Goal: Information Seeking & Learning: Check status

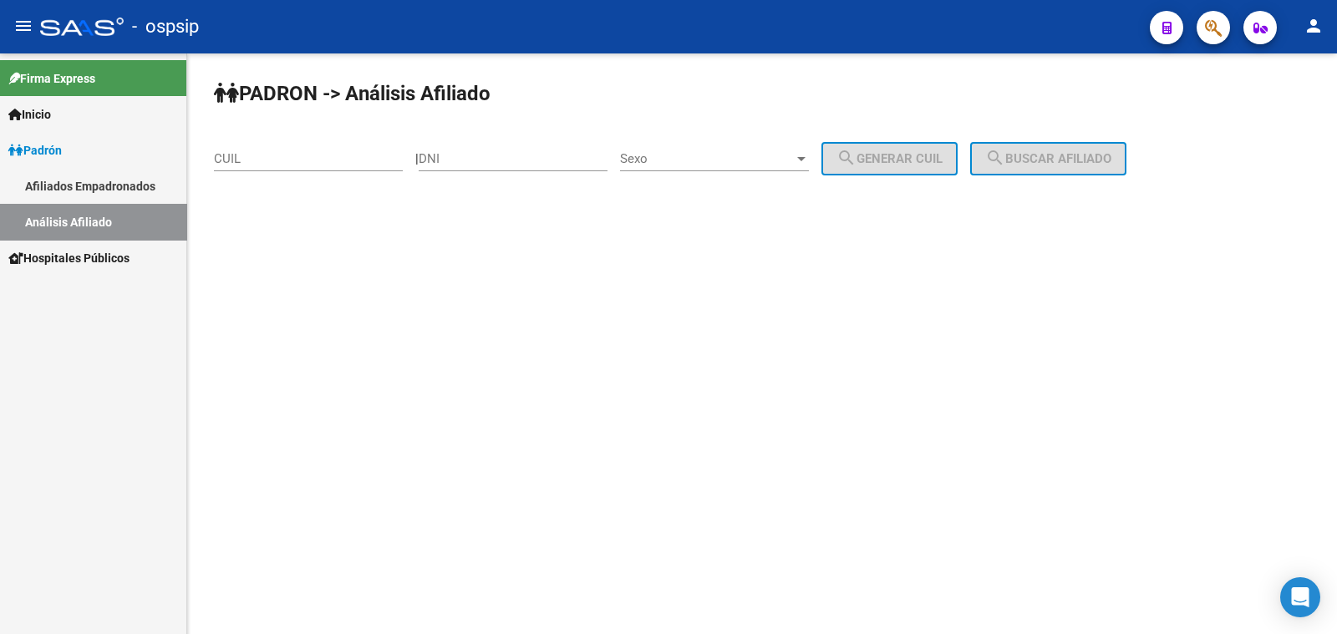
click at [474, 157] on input "DNI" at bounding box center [513, 158] width 189 height 15
type input "54140491"
click at [689, 158] on span "Sexo" at bounding box center [707, 158] width 174 height 15
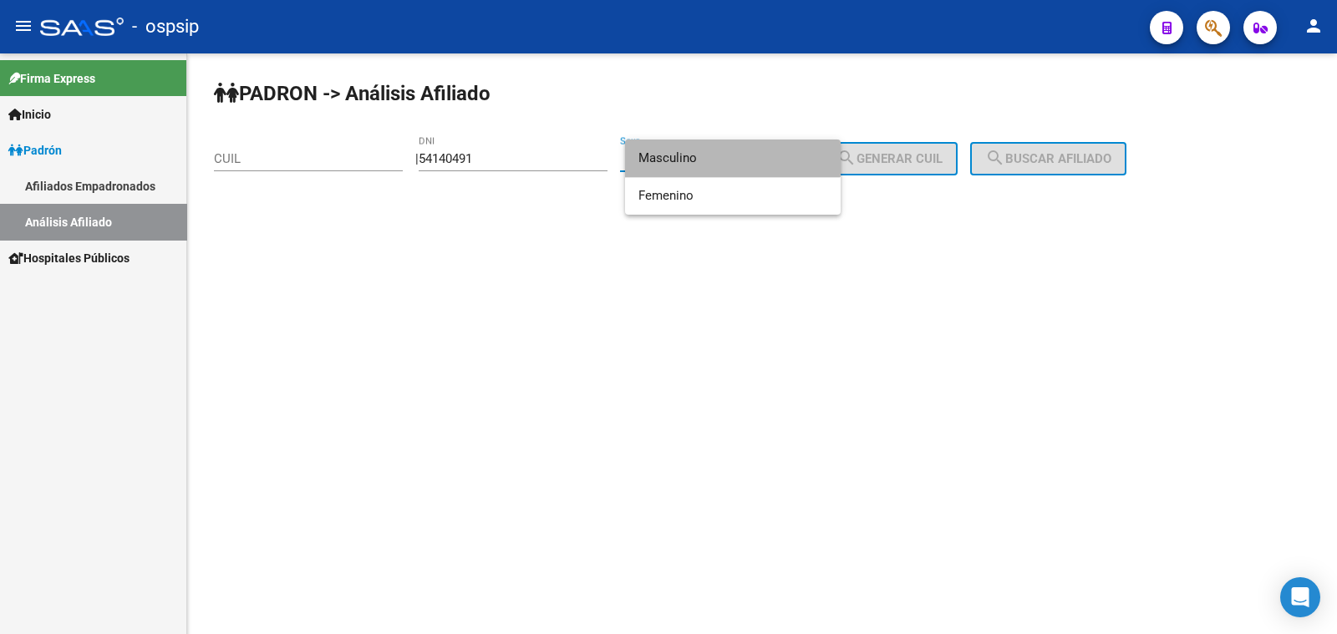
click at [689, 158] on span "Masculino" at bounding box center [732, 159] width 189 height 38
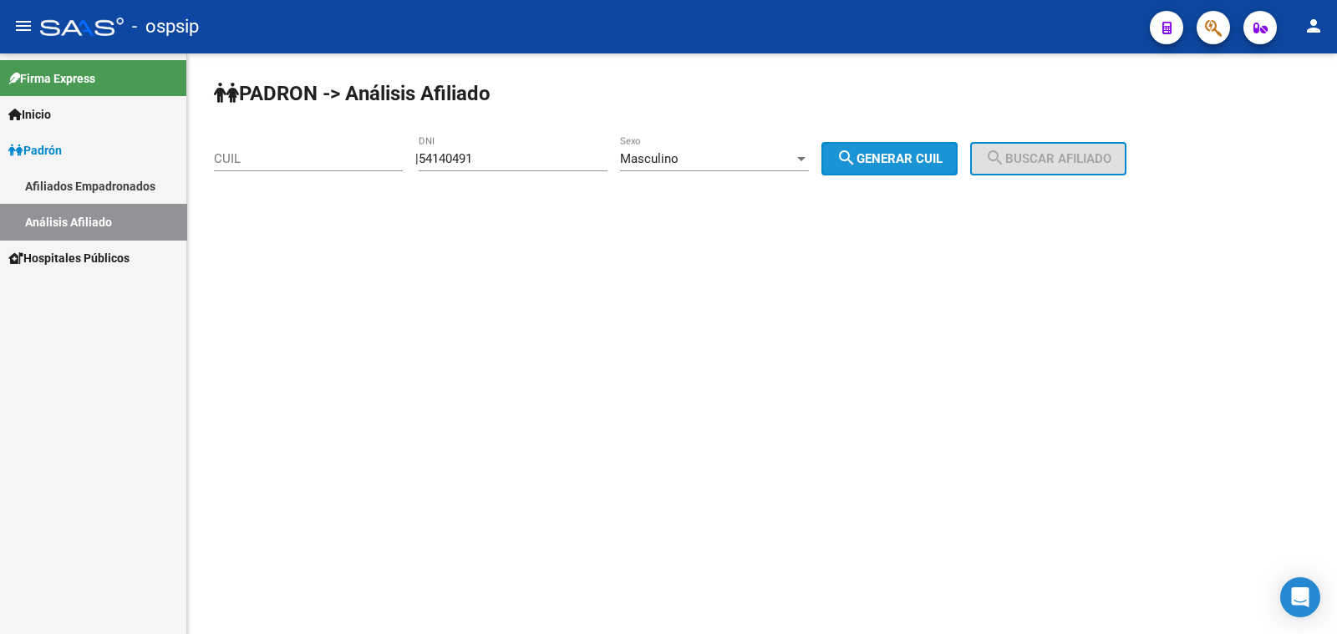
click at [907, 155] on span "search Generar CUIL" at bounding box center [889, 158] width 106 height 15
type input "20-54140491-1"
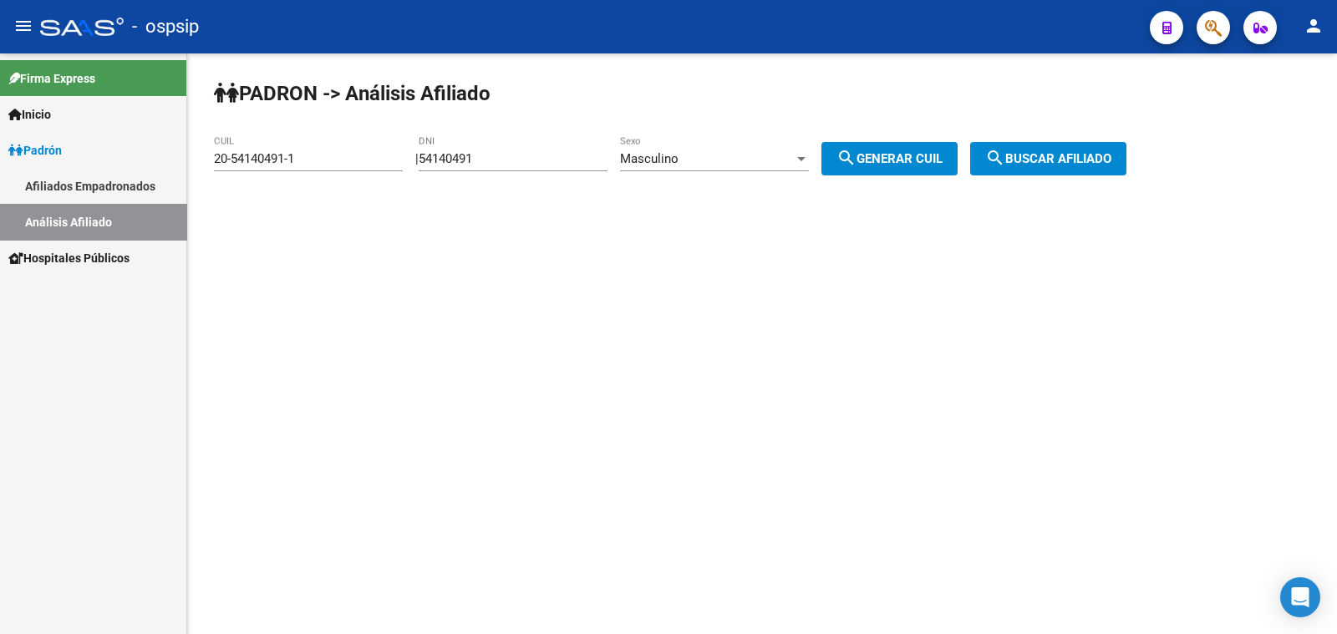
click at [1075, 158] on span "search Buscar afiliado" at bounding box center [1048, 158] width 126 height 15
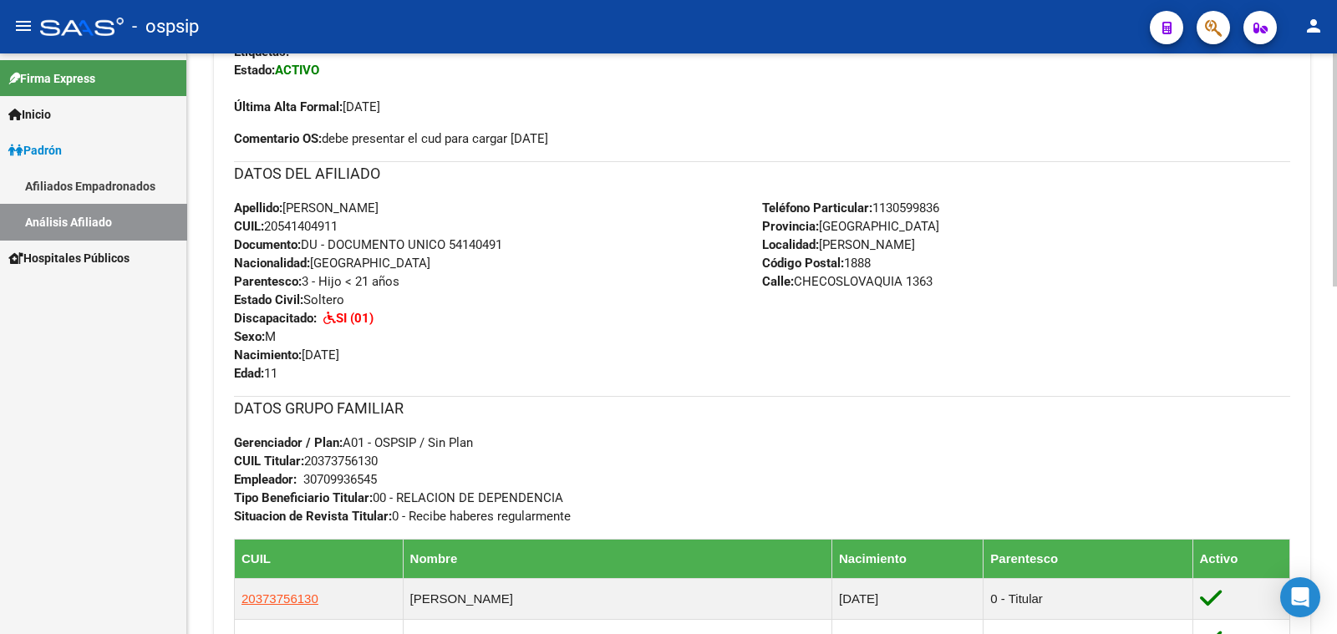
scroll to position [522, 0]
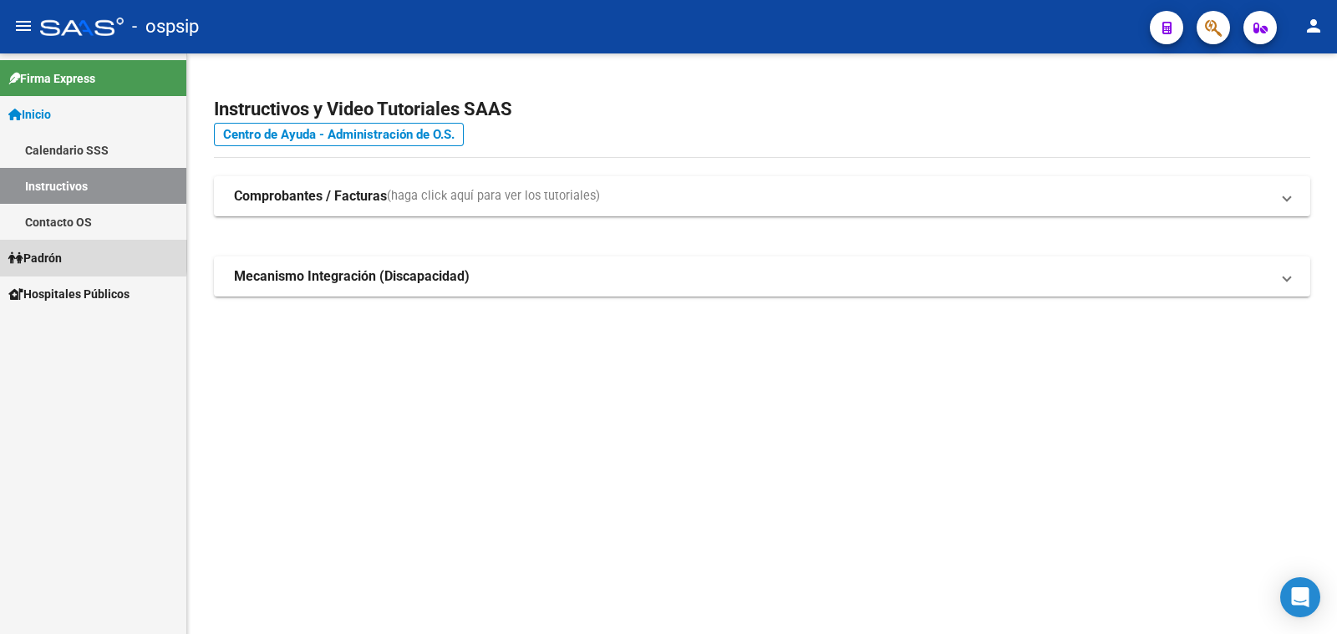
click at [50, 256] on span "Padrón" at bounding box center [34, 258] width 53 height 18
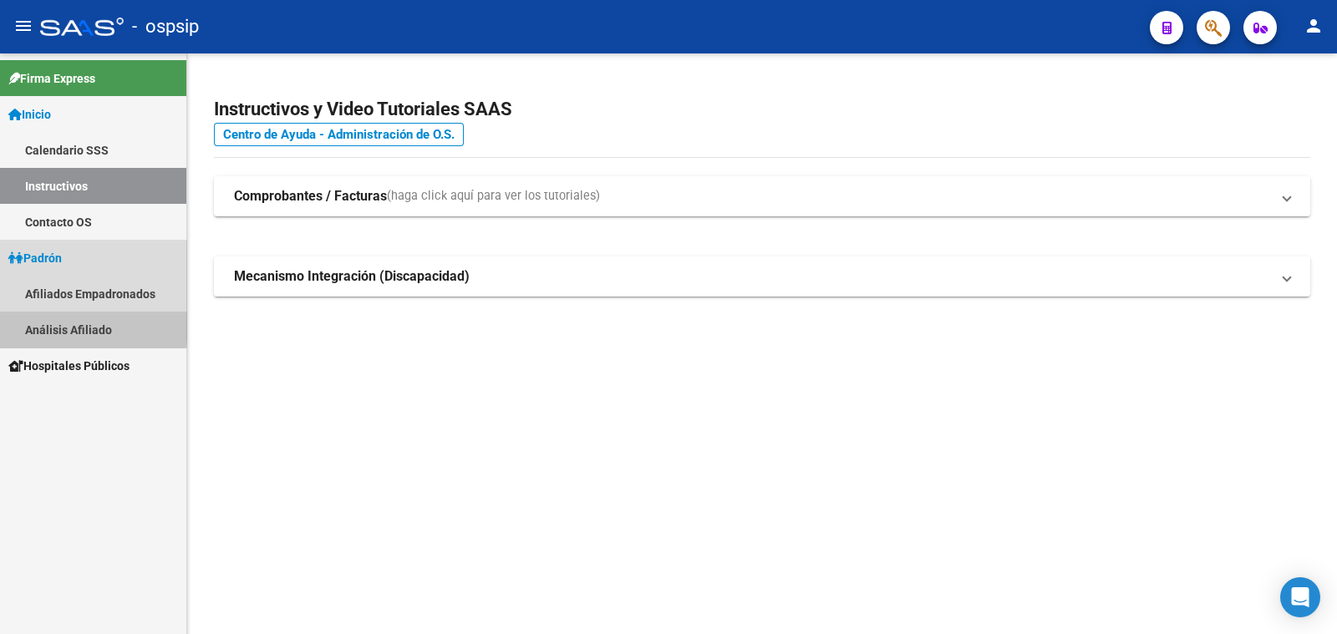
click at [77, 328] on link "Análisis Afiliado" at bounding box center [93, 330] width 186 height 36
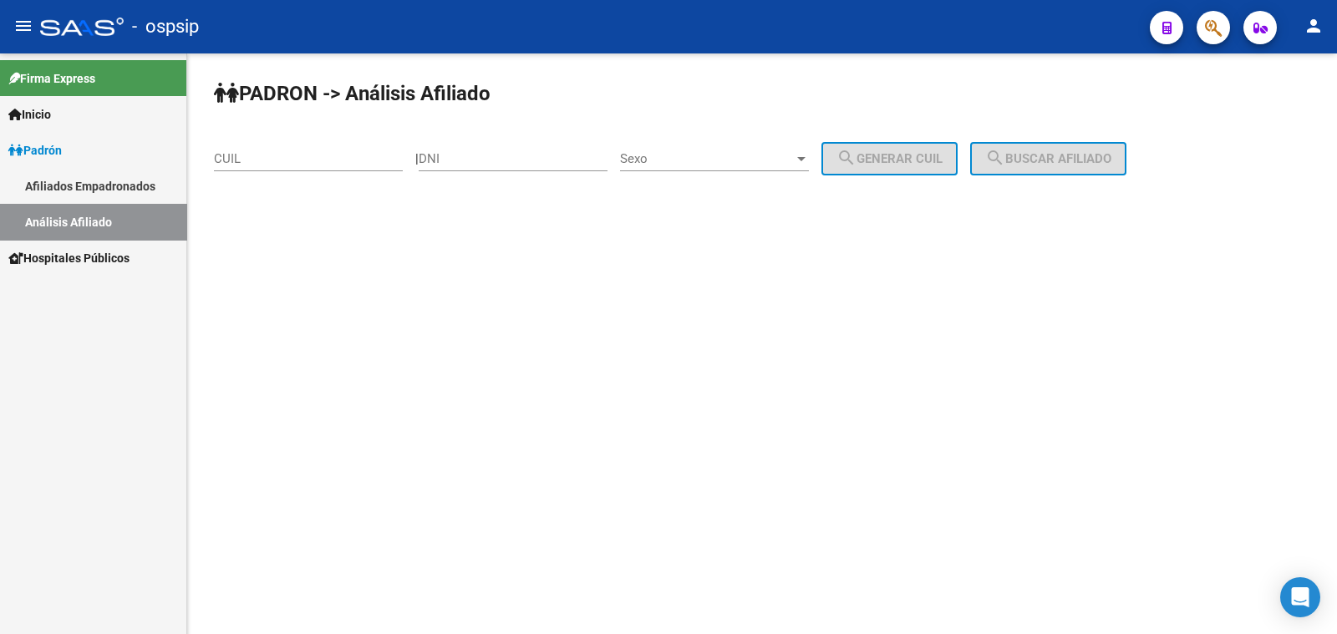
click at [480, 150] on div "DNI" at bounding box center [513, 153] width 189 height 36
drag, startPoint x: 484, startPoint y: 151, endPoint x: 462, endPoint y: 155, distance: 22.0
click at [462, 155] on input "DNI" at bounding box center [513, 158] width 189 height 15
paste input "28845857"
type input "28845857"
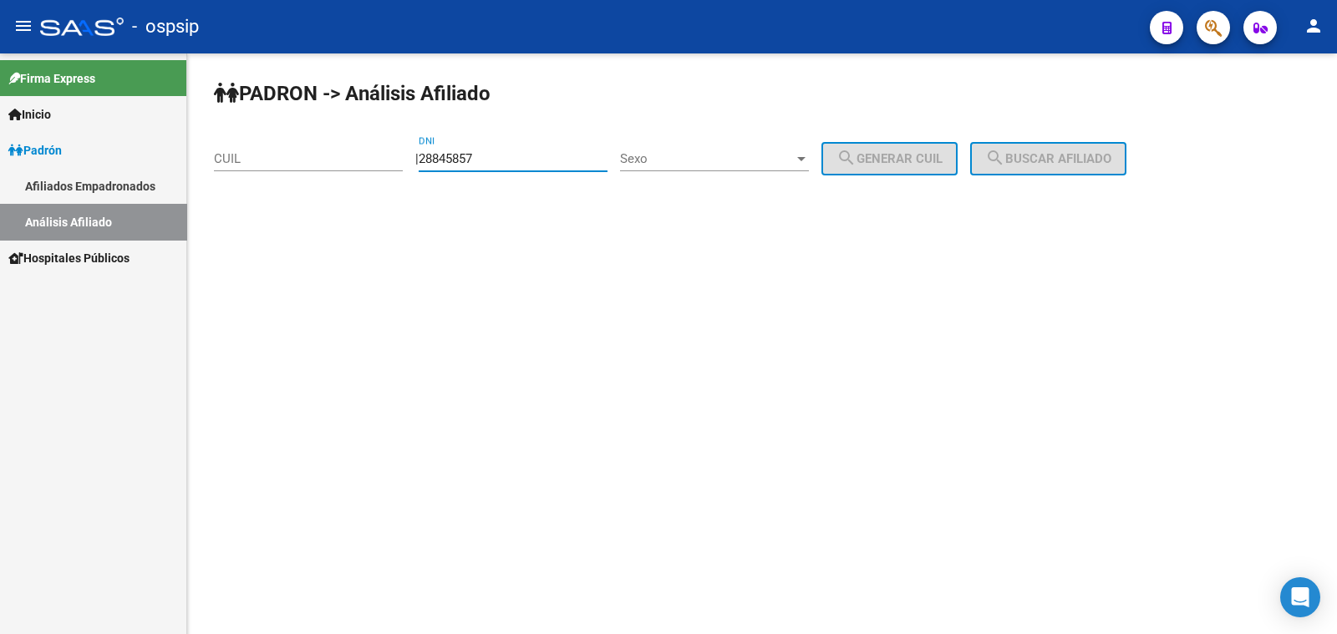
click at [740, 155] on span "Sexo" at bounding box center [707, 158] width 174 height 15
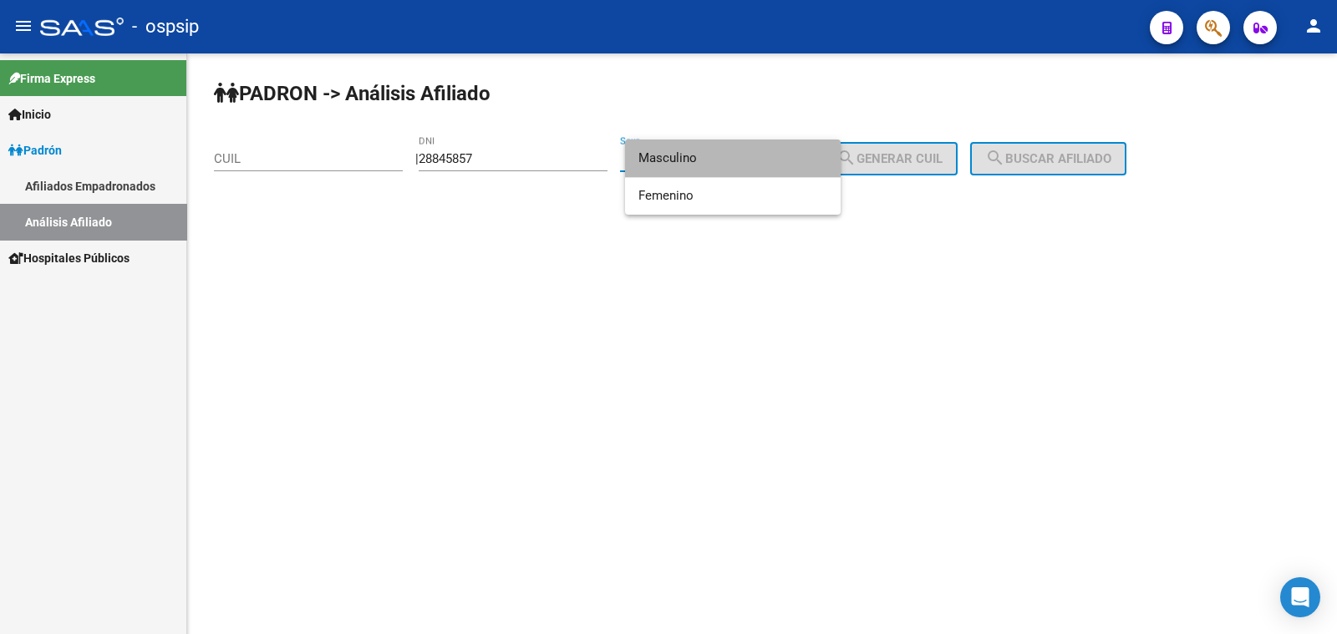
click at [725, 158] on span "Masculino" at bounding box center [732, 159] width 189 height 38
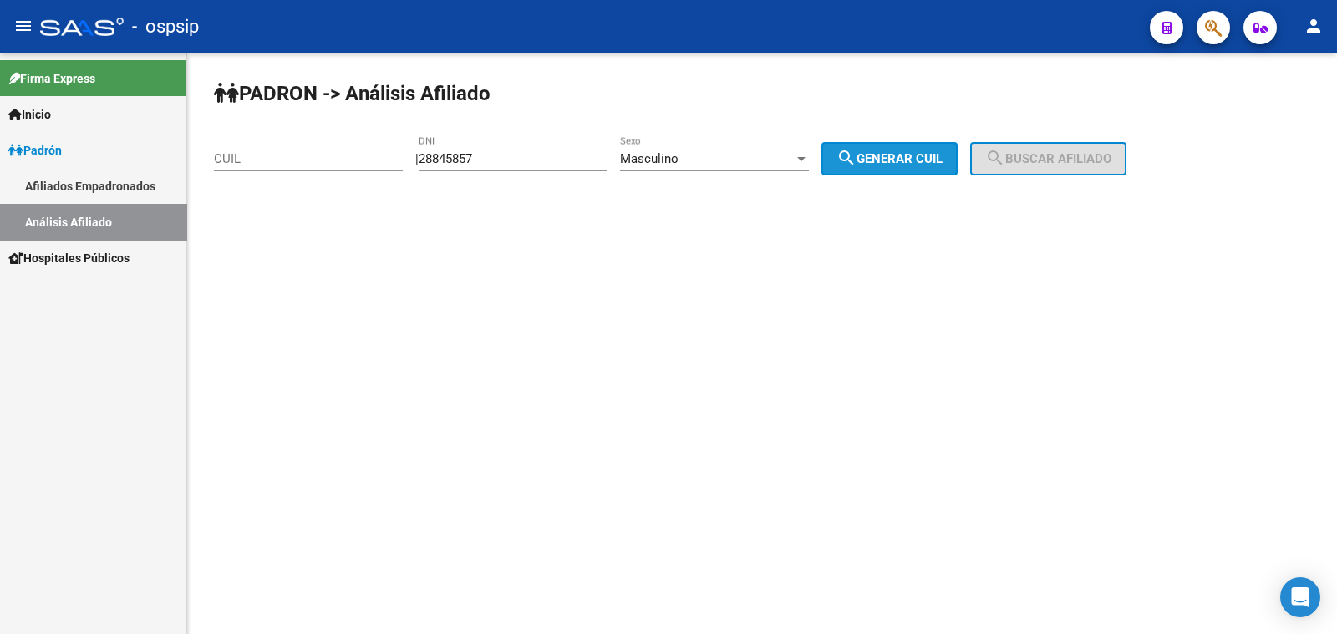
click at [916, 160] on span "search Generar CUIL" at bounding box center [889, 158] width 106 height 15
type input "20-28845857-0"
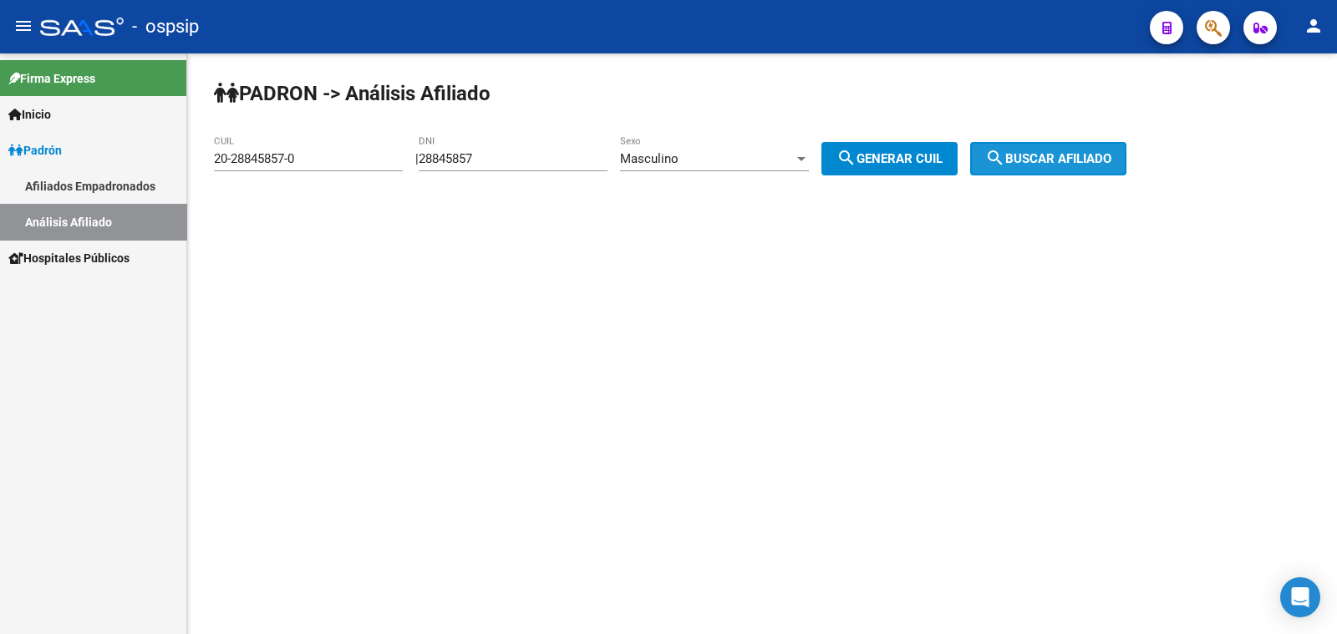
click at [1042, 163] on span "search Buscar afiliado" at bounding box center [1048, 158] width 126 height 15
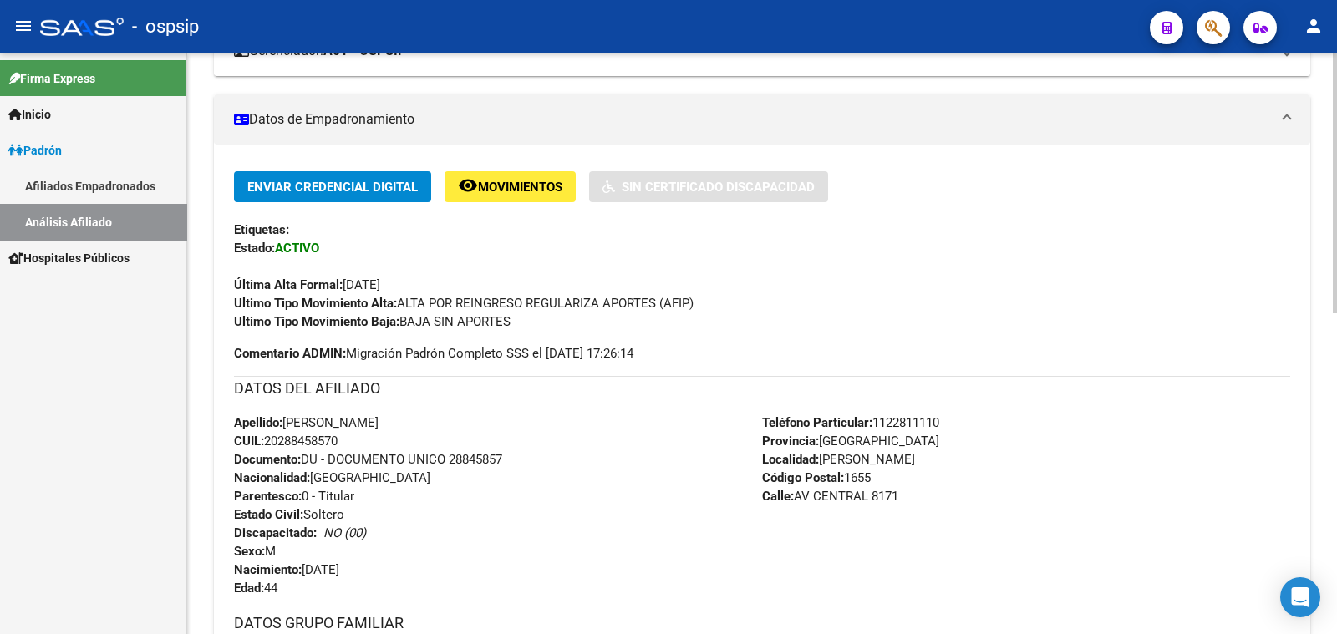
scroll to position [417, 0]
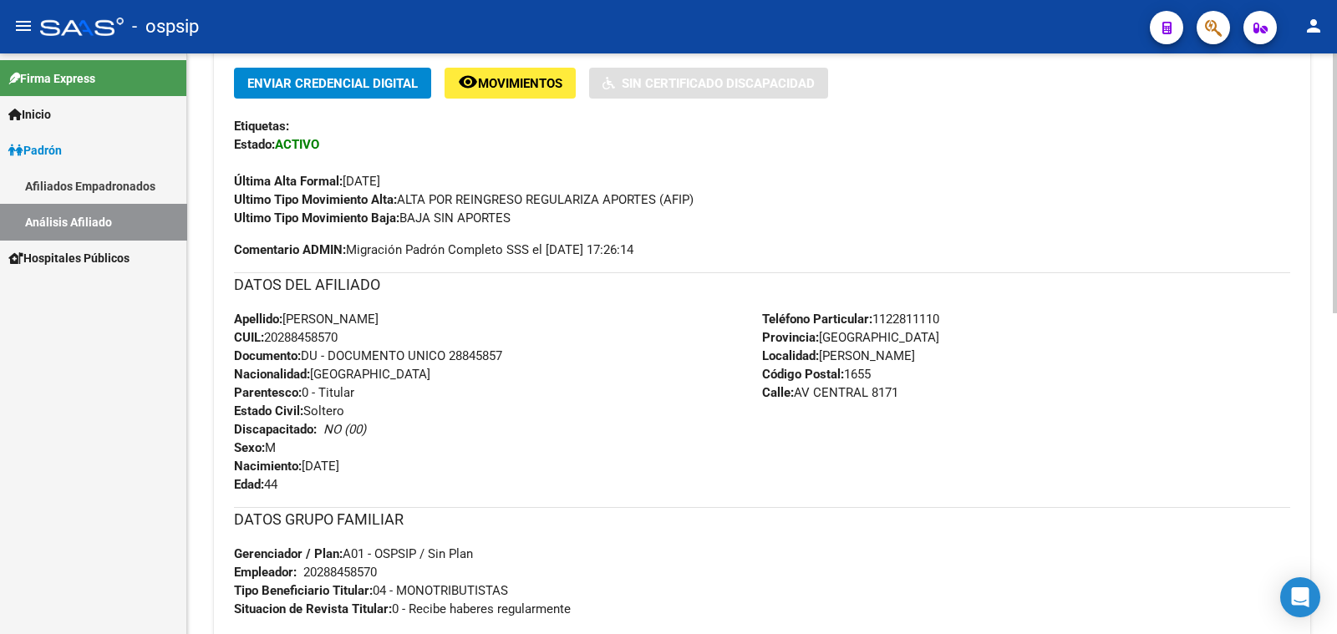
drag, startPoint x: 451, startPoint y: 349, endPoint x: 514, endPoint y: 353, distance: 62.8
click at [514, 353] on div "Apellido: [PERSON_NAME]: 20288458570 Documento: DU - DOCUMENTO UNICO 28845857 N…" at bounding box center [498, 402] width 528 height 184
drag, startPoint x: 471, startPoint y: 344, endPoint x: 455, endPoint y: 378, distance: 37.4
click at [455, 378] on div "Apellido: [PERSON_NAME]: 20288458570 Documento: DU - DOCUMENTO UNICO 28845857 N…" at bounding box center [498, 402] width 528 height 184
drag, startPoint x: 451, startPoint y: 353, endPoint x: 483, endPoint y: 355, distance: 31.9
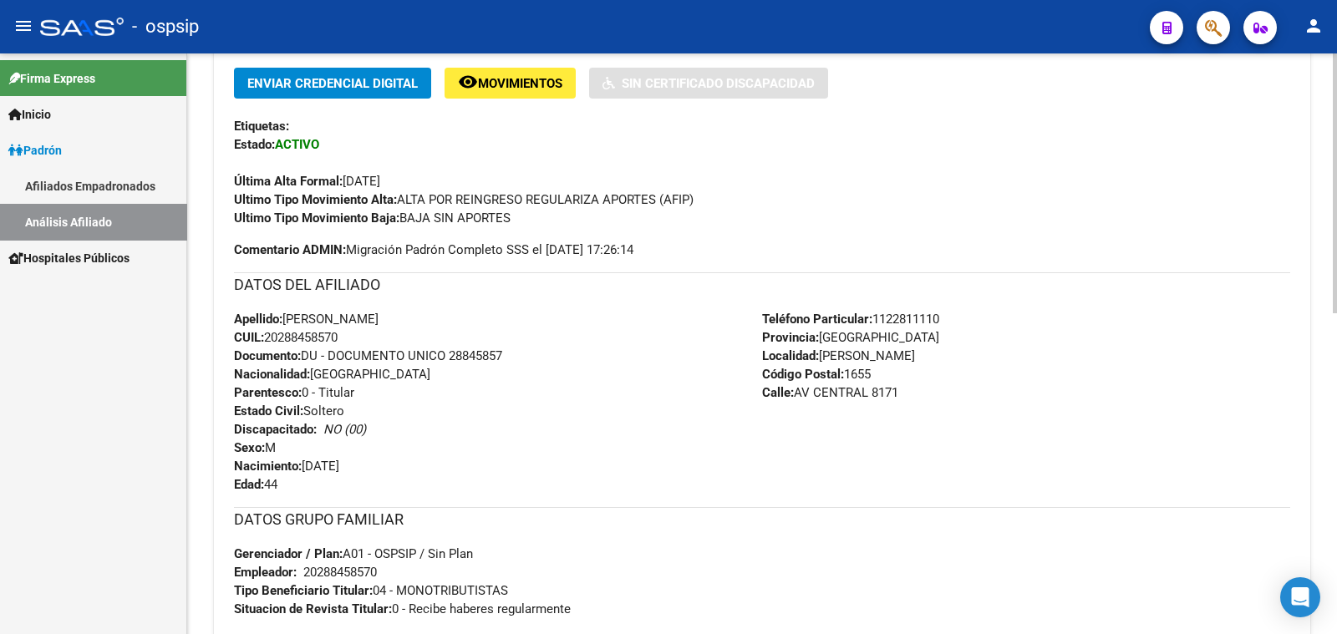
click at [516, 355] on div "Apellido: [PERSON_NAME]: 20288458570 Documento: DU - DOCUMENTO UNICO 28845857 N…" at bounding box center [498, 402] width 528 height 184
copy span "28845857"
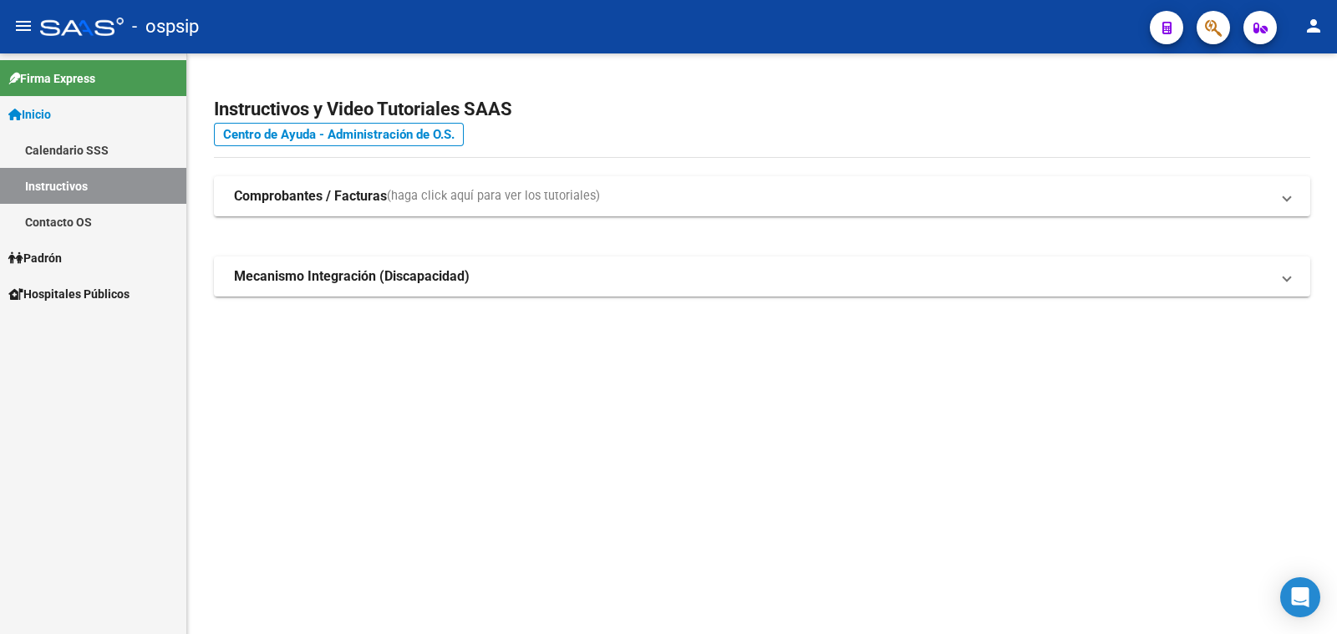
click at [46, 257] on span "Padrón" at bounding box center [34, 258] width 53 height 18
click at [45, 252] on span "Padrón" at bounding box center [34, 258] width 53 height 18
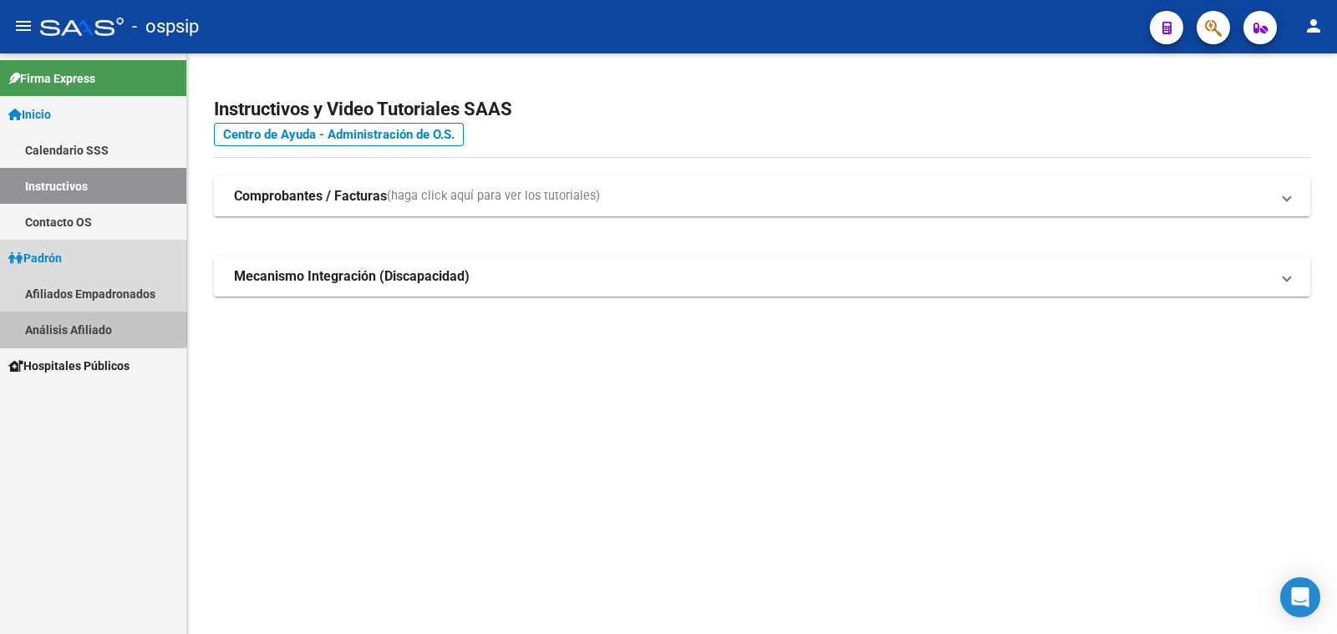
click at [57, 328] on link "Análisis Afiliado" at bounding box center [93, 330] width 186 height 36
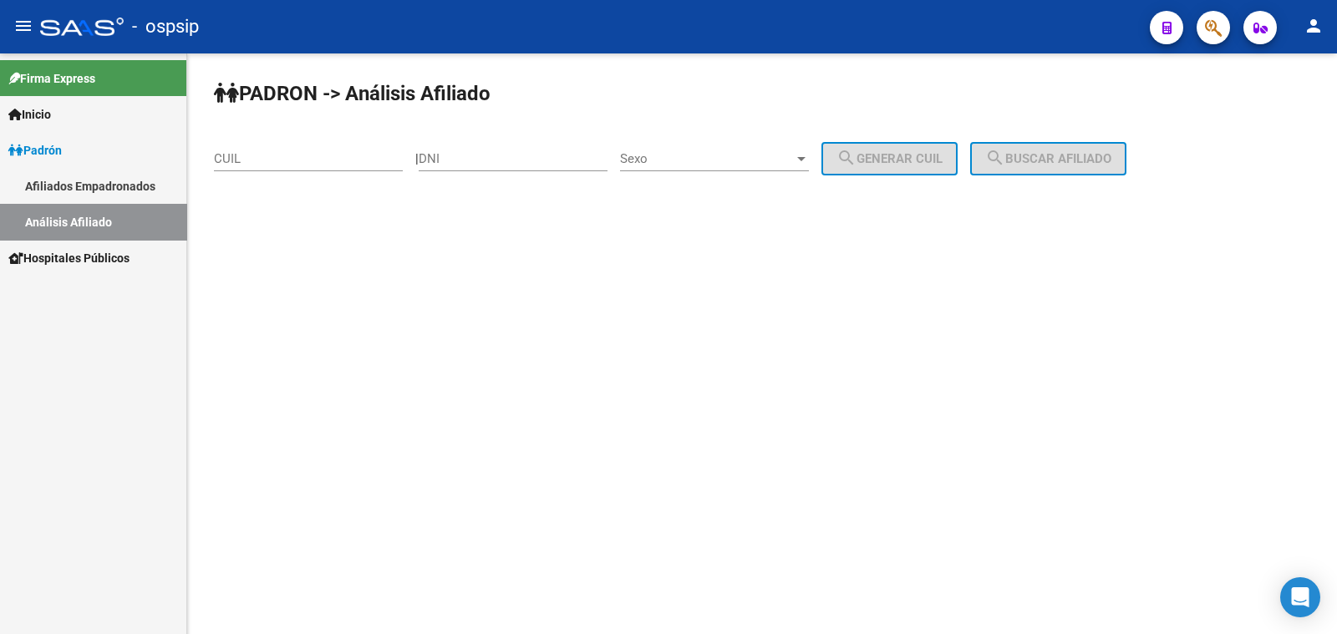
click at [487, 150] on div "DNI" at bounding box center [513, 153] width 189 height 36
type input "32227341"
click at [719, 163] on span "Sexo" at bounding box center [707, 158] width 174 height 15
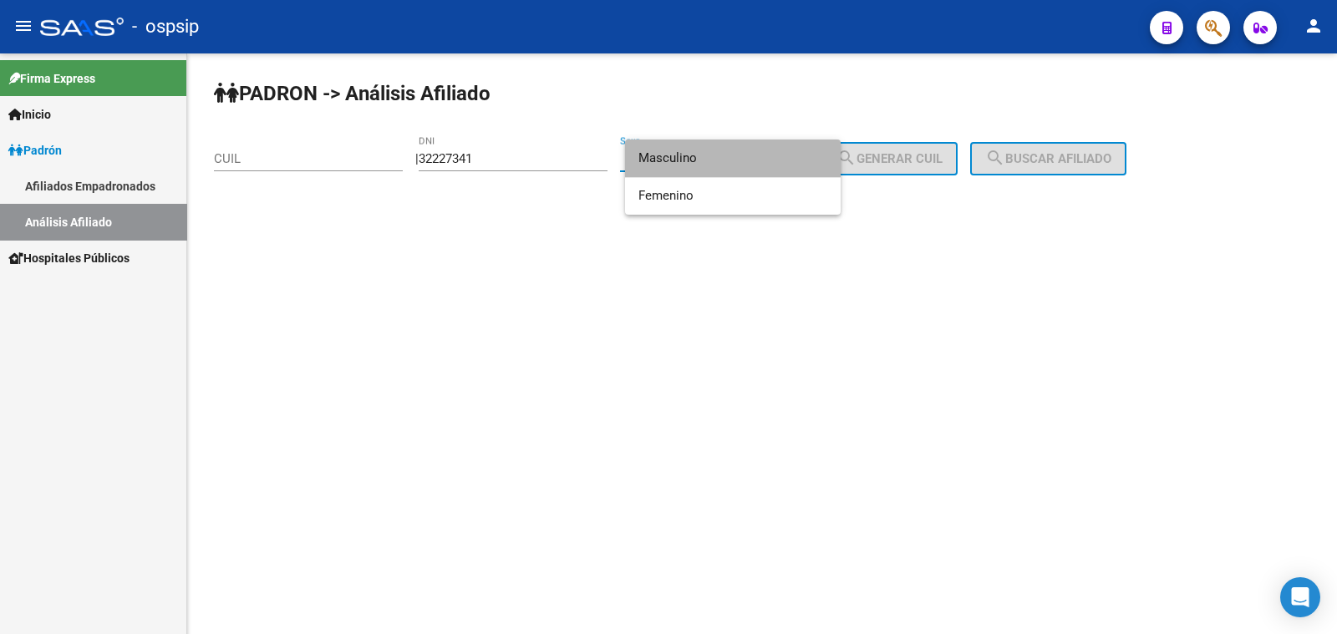
click at [719, 163] on span "Masculino" at bounding box center [732, 159] width 189 height 38
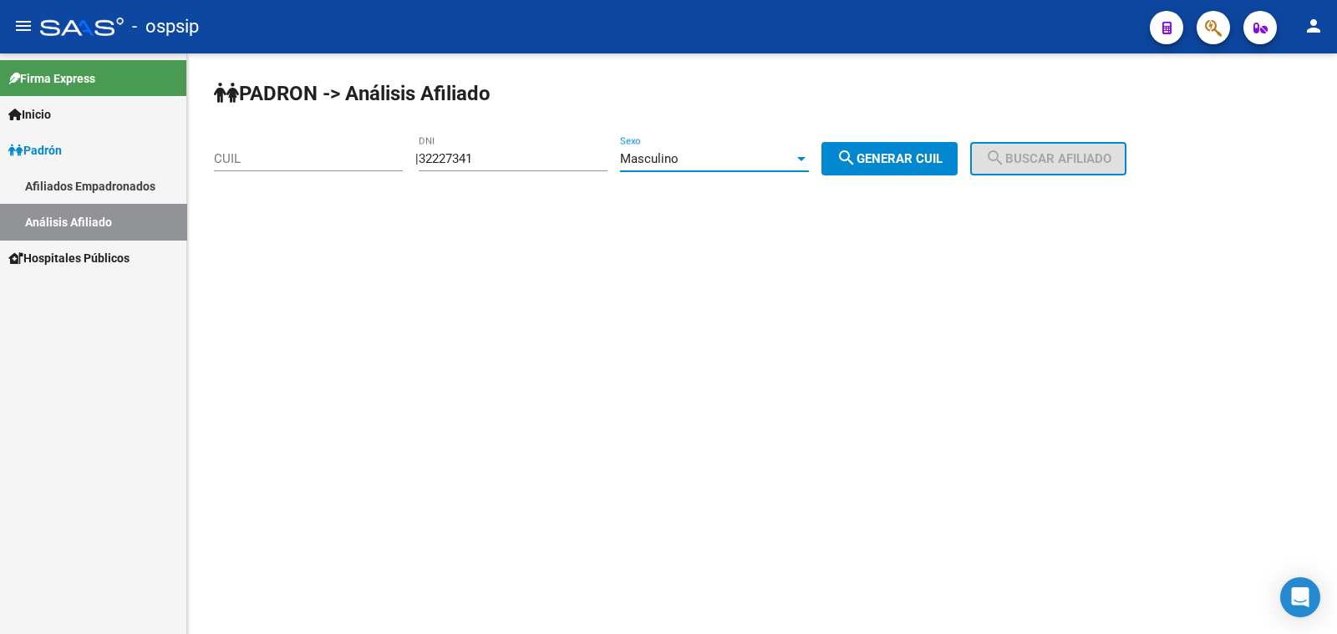
click at [887, 157] on span "search Generar CUIL" at bounding box center [889, 158] width 106 height 15
type input "20-32227341-0"
click at [1057, 147] on button "search Buscar afiliado" at bounding box center [1048, 158] width 156 height 33
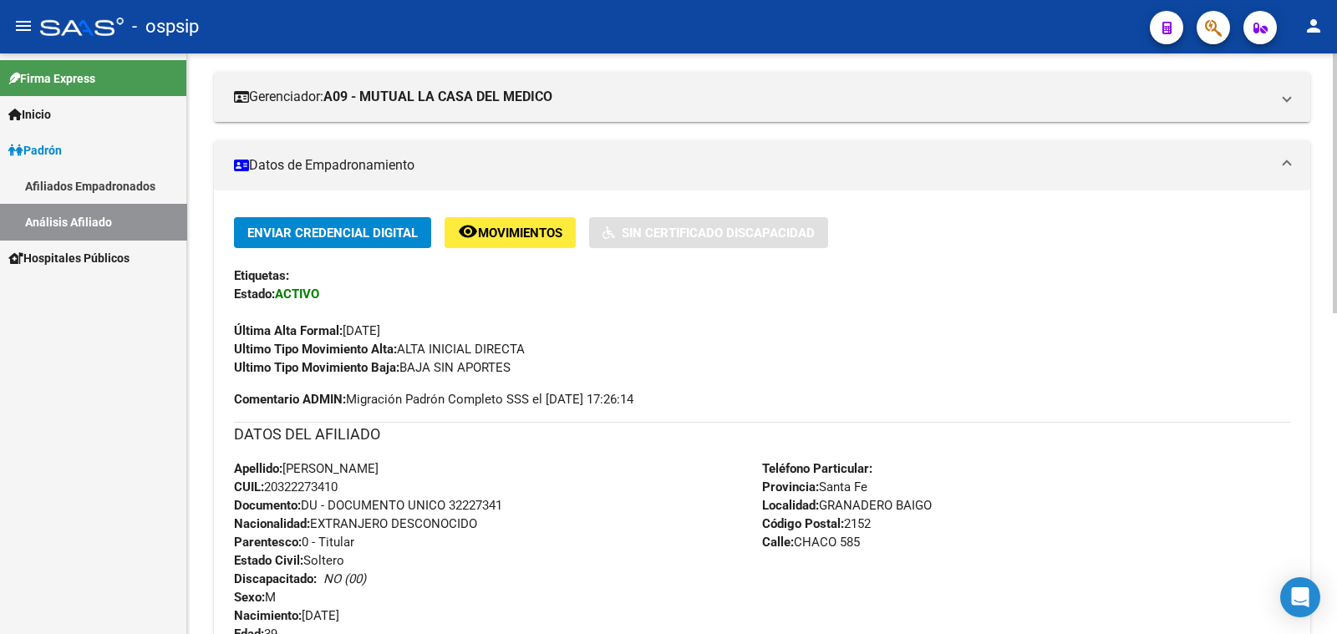
scroll to position [313, 0]
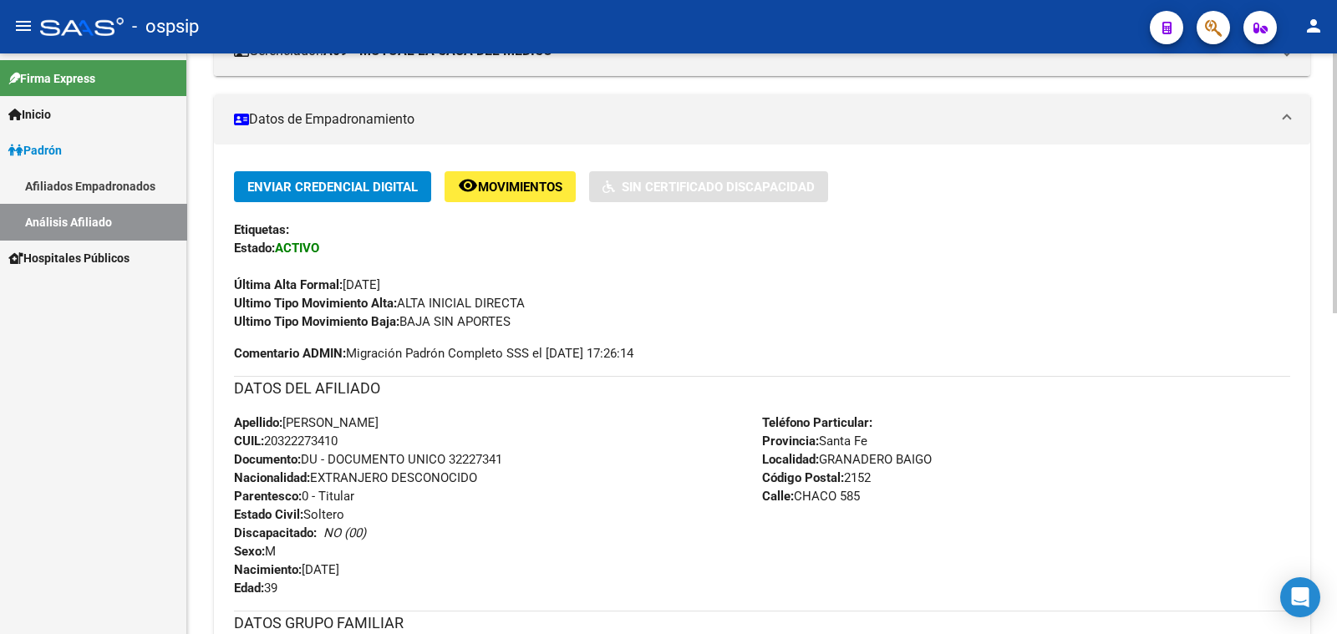
drag, startPoint x: 448, startPoint y: 453, endPoint x: 520, endPoint y: 455, distance: 71.9
click at [520, 455] on div "Apellido: [PERSON_NAME]: 20322273410 Documento: DU - DOCUMENTO UNICO 32227341 N…" at bounding box center [498, 506] width 528 height 184
copy span "32227341"
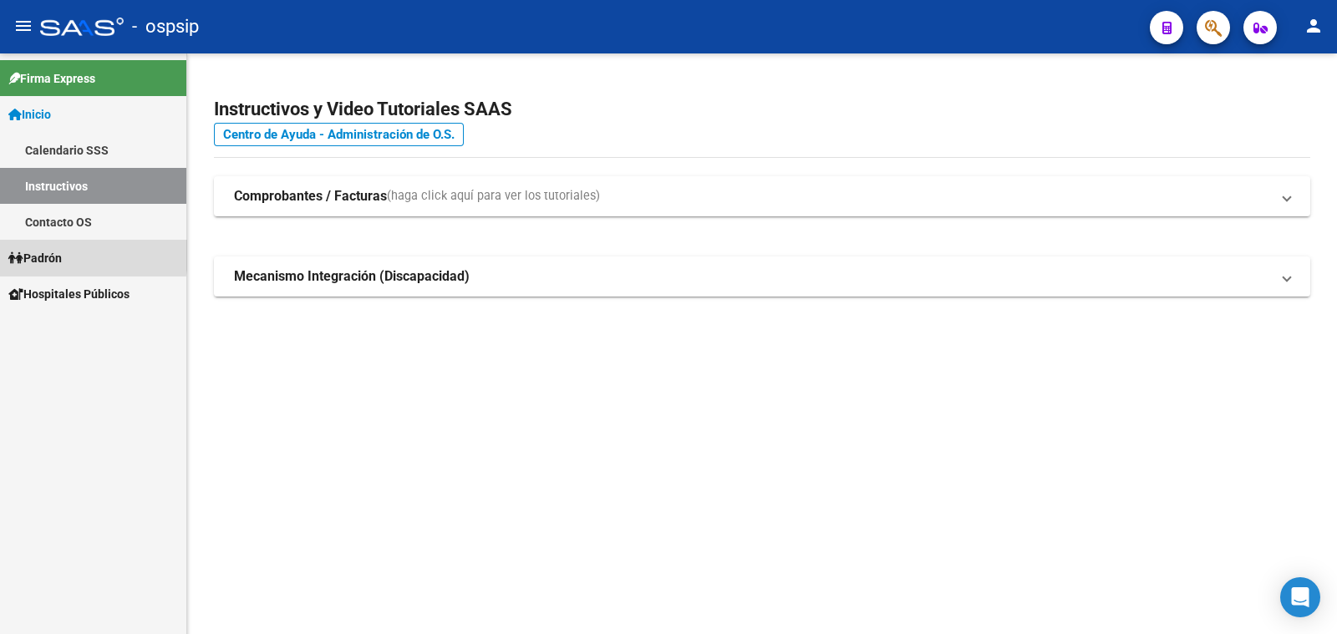
click at [52, 255] on span "Padrón" at bounding box center [34, 258] width 53 height 18
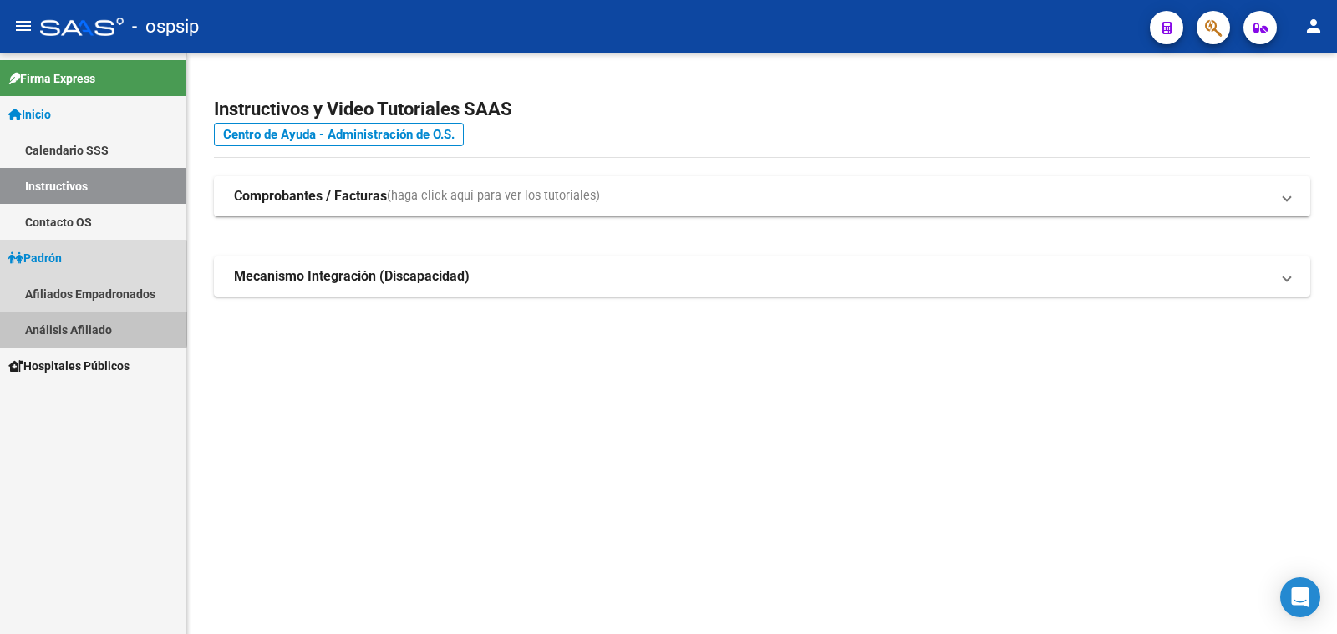
click at [93, 327] on link "Análisis Afiliado" at bounding box center [93, 330] width 186 height 36
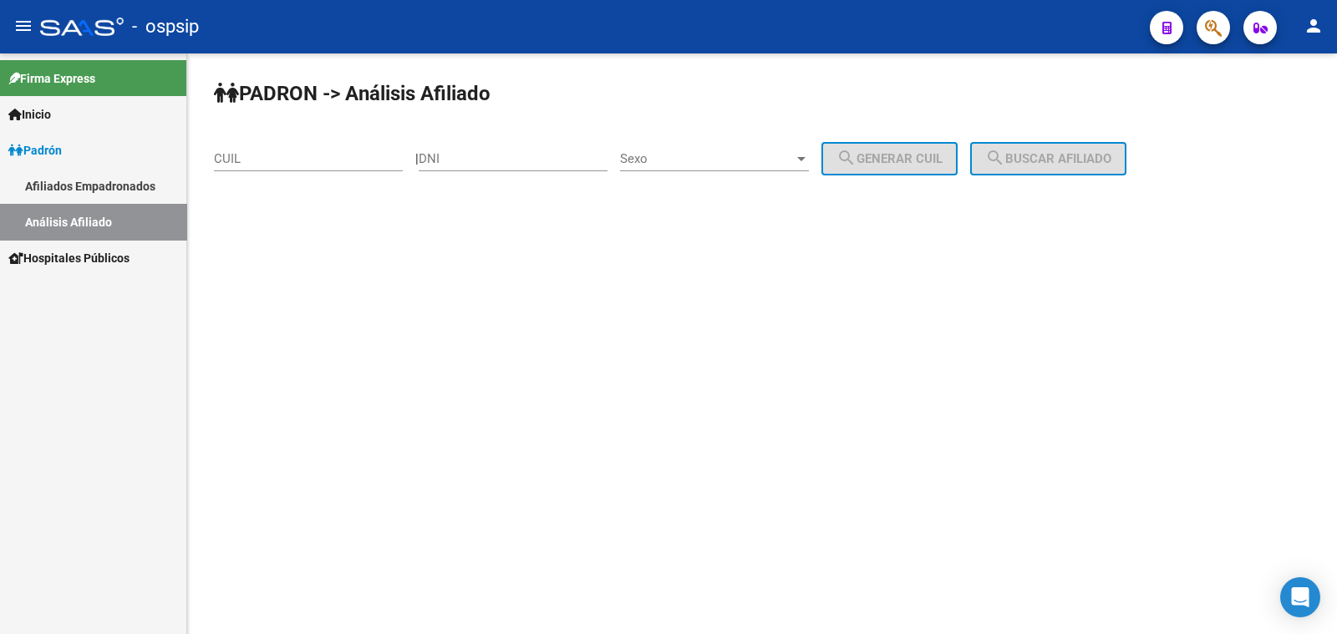
click at [475, 153] on input "DNI" at bounding box center [513, 158] width 189 height 15
paste input "21670108"
type input "21670108"
click at [748, 150] on div "Sexo Sexo" at bounding box center [714, 153] width 189 height 36
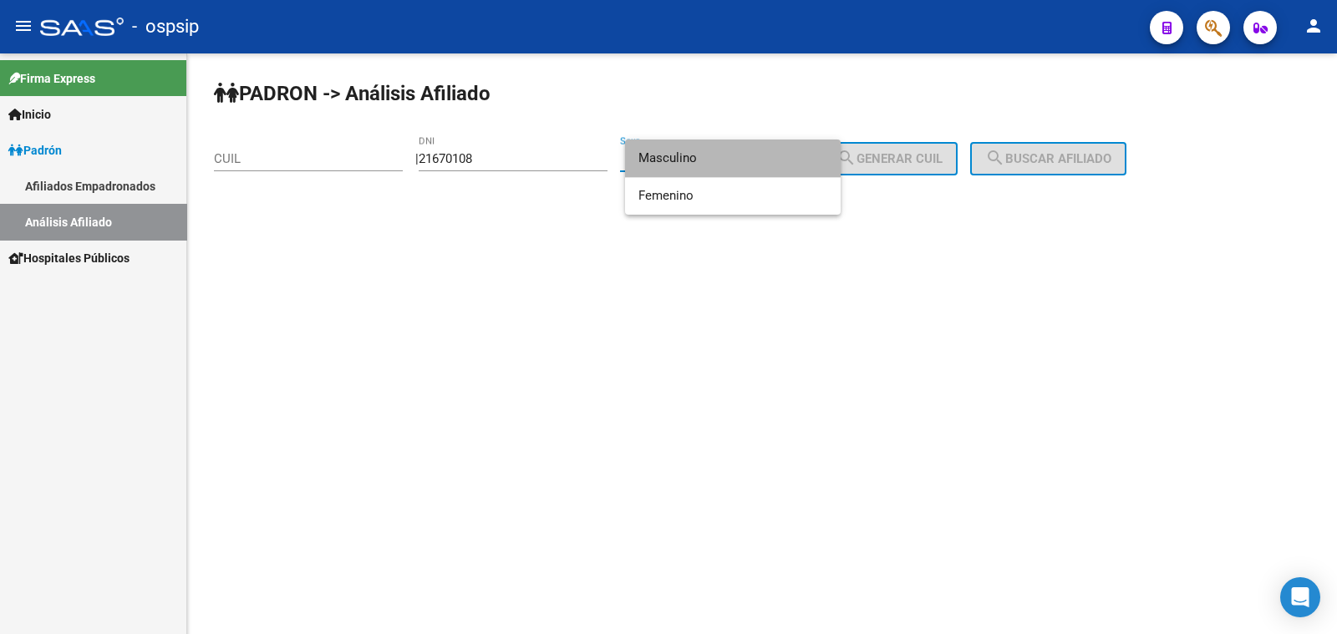
click at [748, 150] on span "Masculino" at bounding box center [732, 159] width 189 height 38
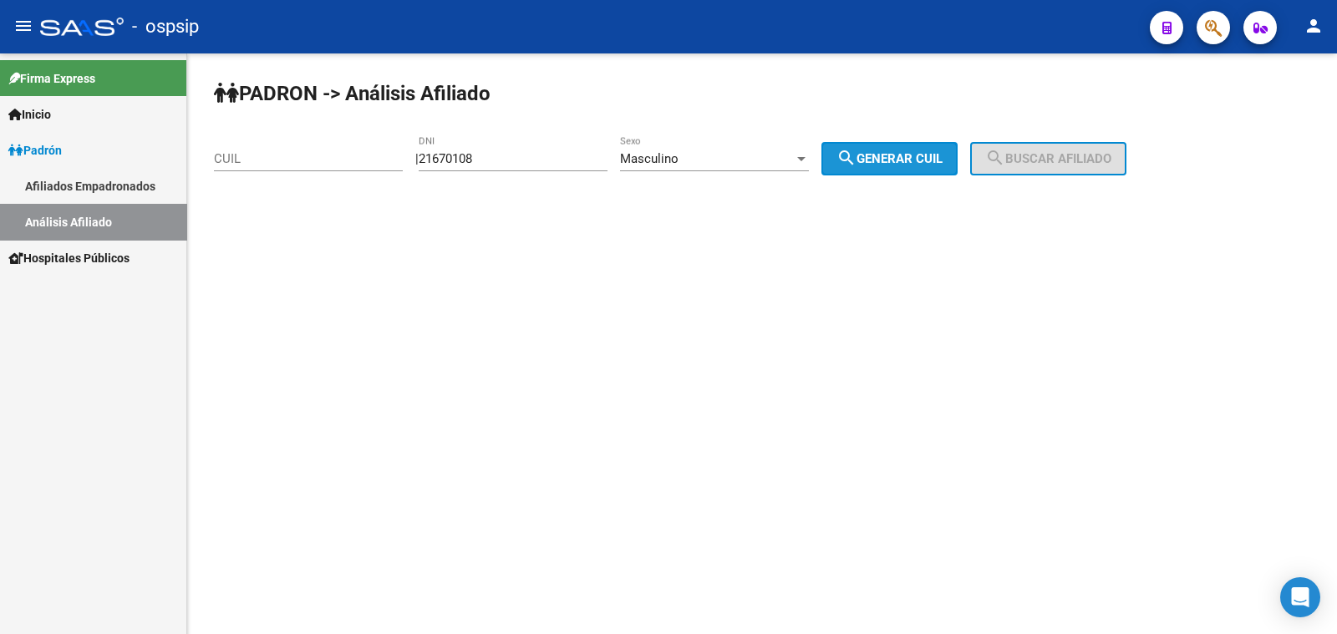
drag, startPoint x: 886, startPoint y: 162, endPoint x: 974, endPoint y: 148, distance: 89.7
click at [893, 161] on span "search Generar CUIL" at bounding box center [889, 158] width 106 height 15
type input "23-21670108-9"
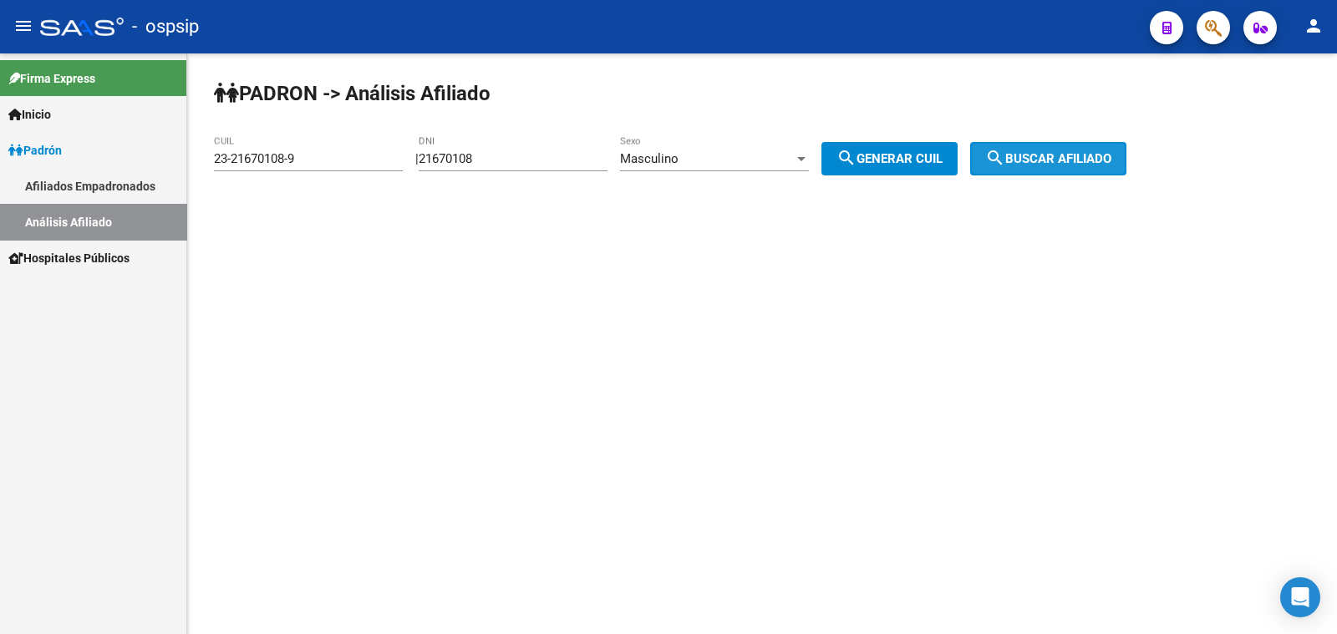
click at [1031, 149] on button "search Buscar afiliado" at bounding box center [1048, 158] width 156 height 33
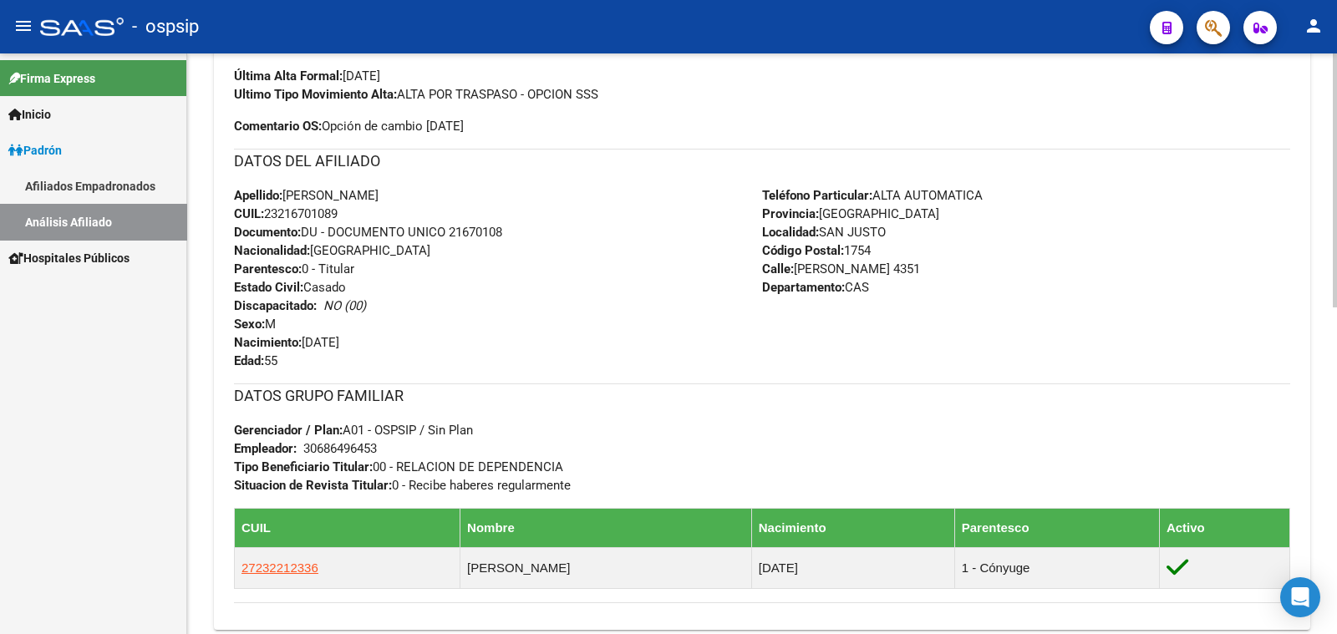
scroll to position [208, 0]
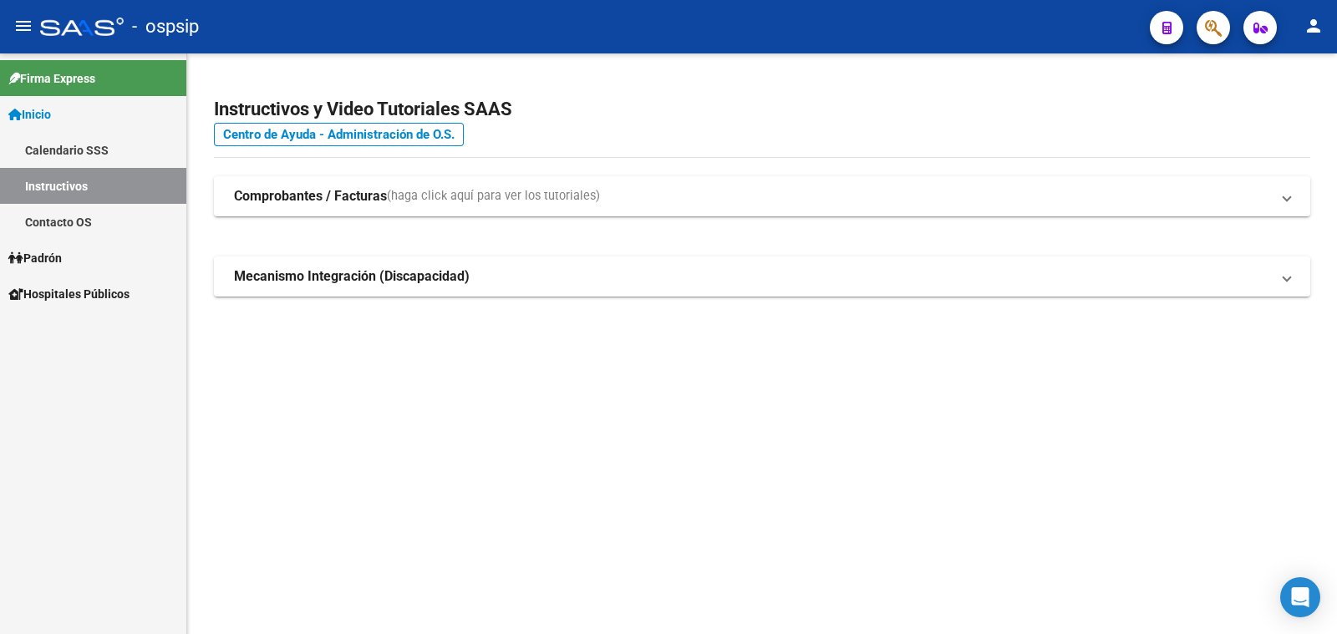
click at [41, 255] on span "Padrón" at bounding box center [34, 258] width 53 height 18
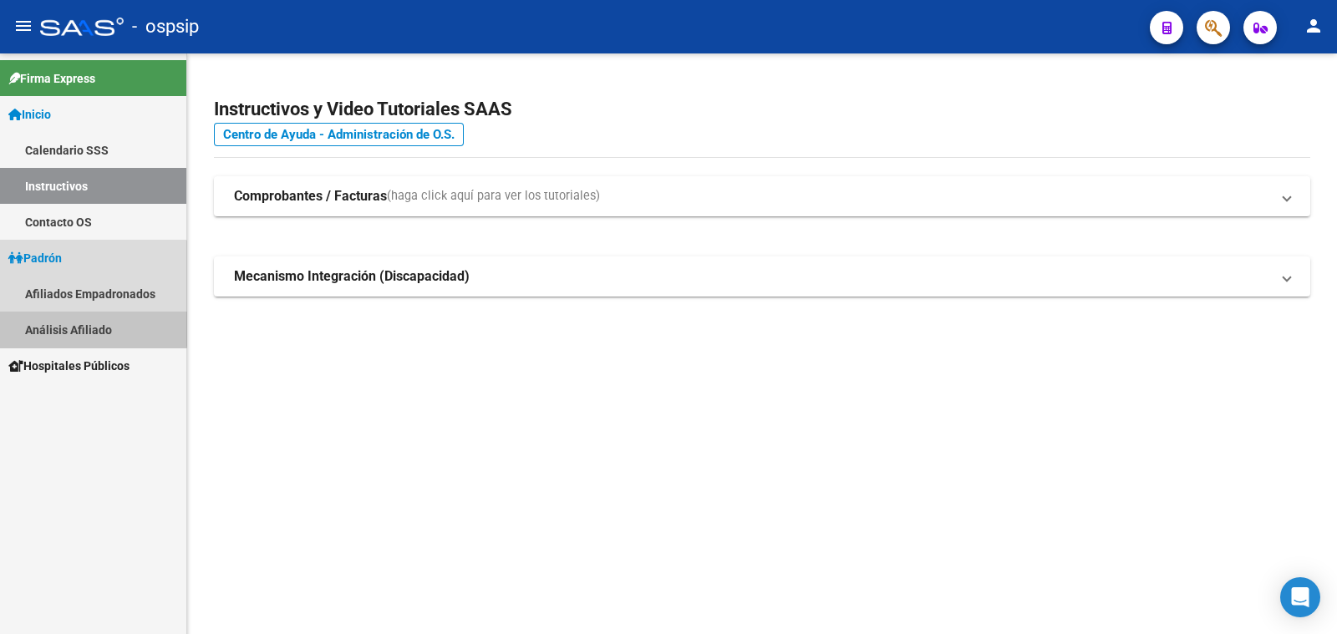
click at [85, 324] on link "Análisis Afiliado" at bounding box center [93, 330] width 186 height 36
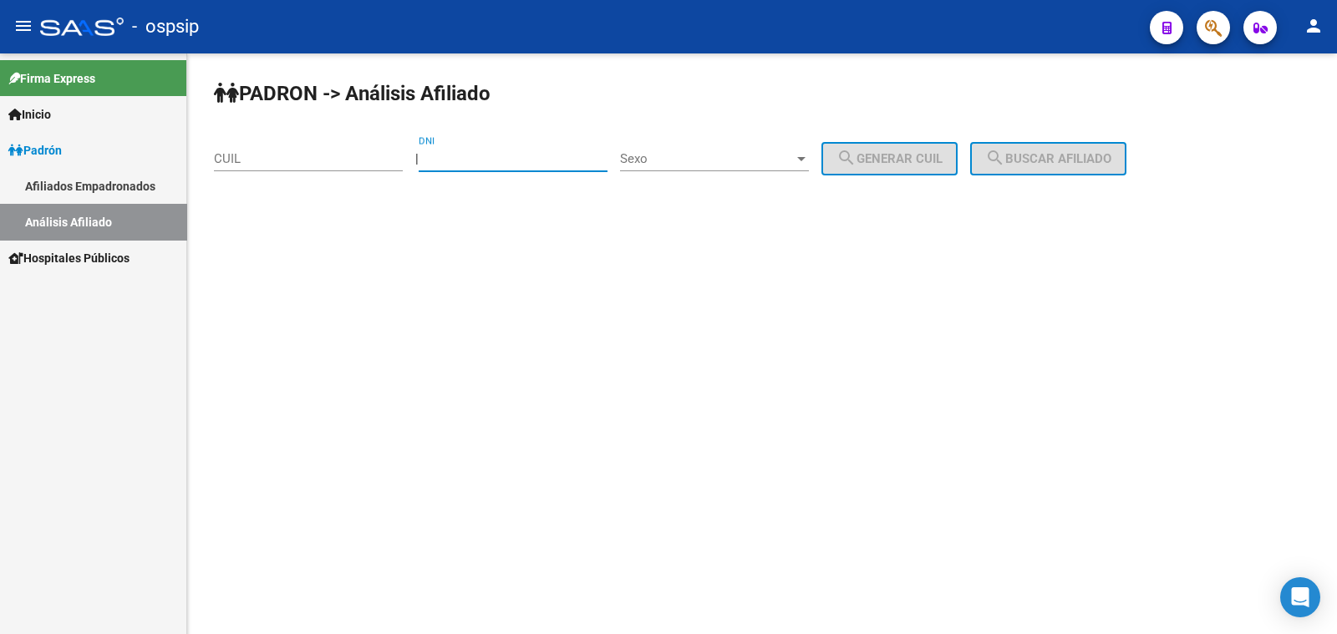
click at [506, 155] on input "DNI" at bounding box center [513, 158] width 189 height 15
paste input "43887981"
type input "43887981"
click at [765, 155] on span "Sexo" at bounding box center [707, 158] width 174 height 15
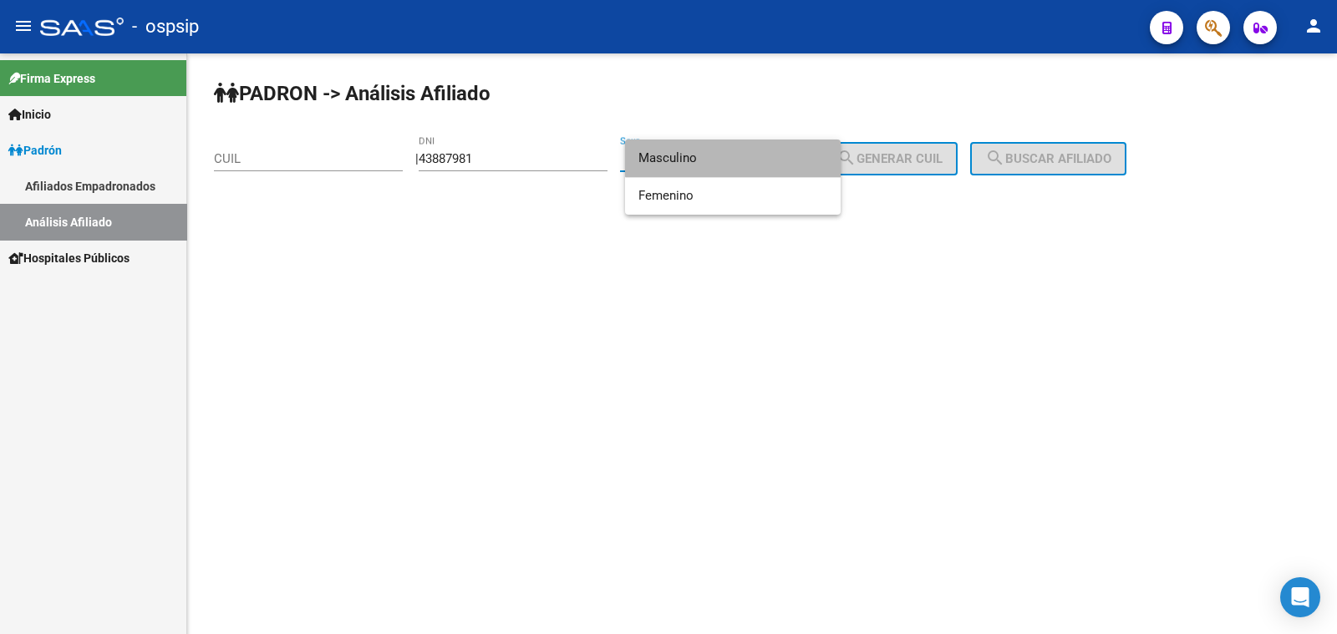
click at [765, 155] on span "Masculino" at bounding box center [732, 159] width 189 height 38
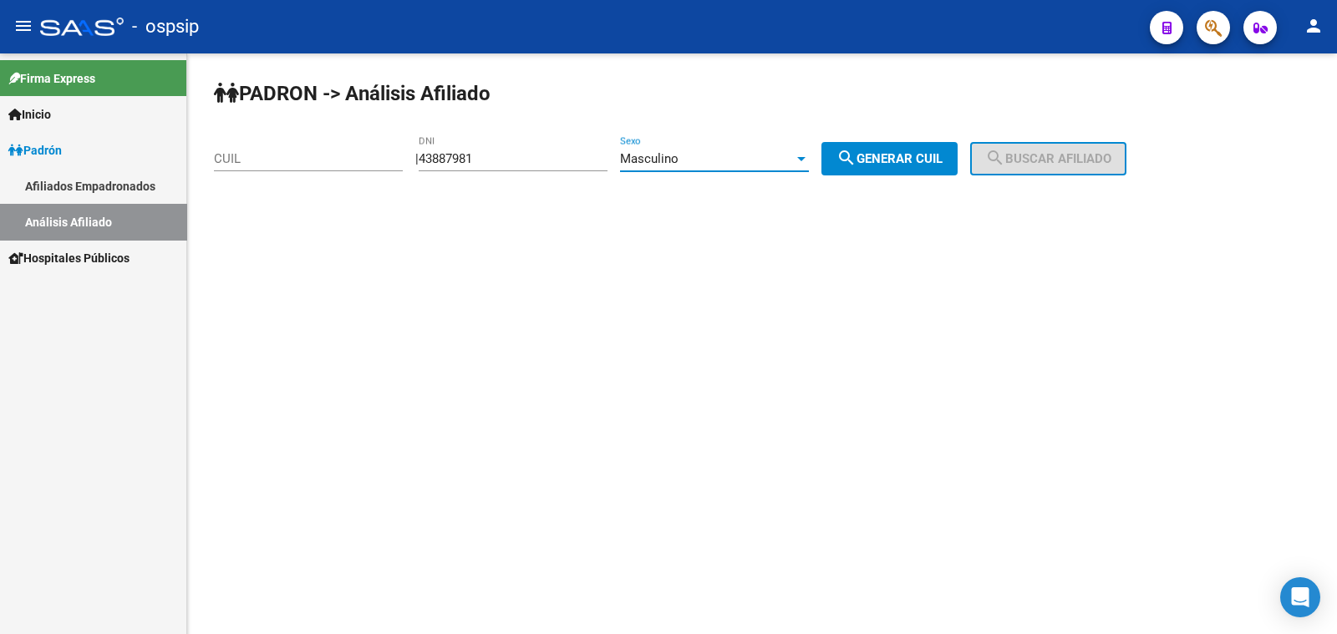
click at [777, 150] on div "Masculino Sexo" at bounding box center [714, 153] width 189 height 36
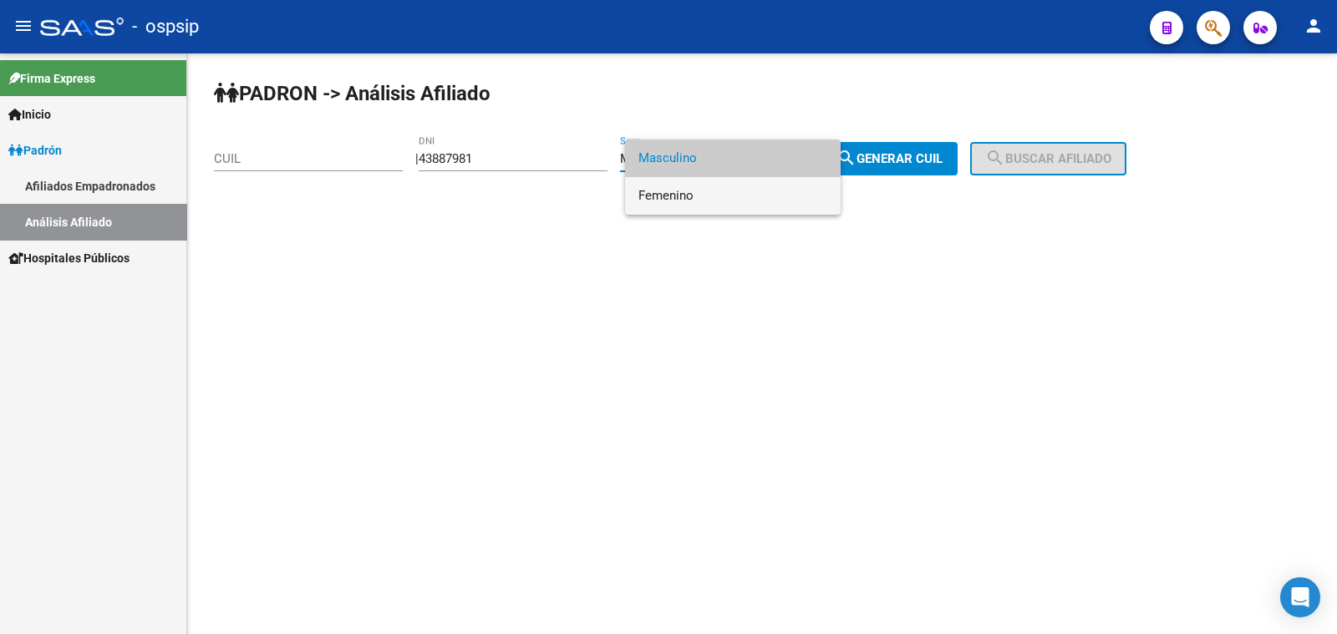
click at [734, 196] on span "Femenino" at bounding box center [732, 196] width 189 height 38
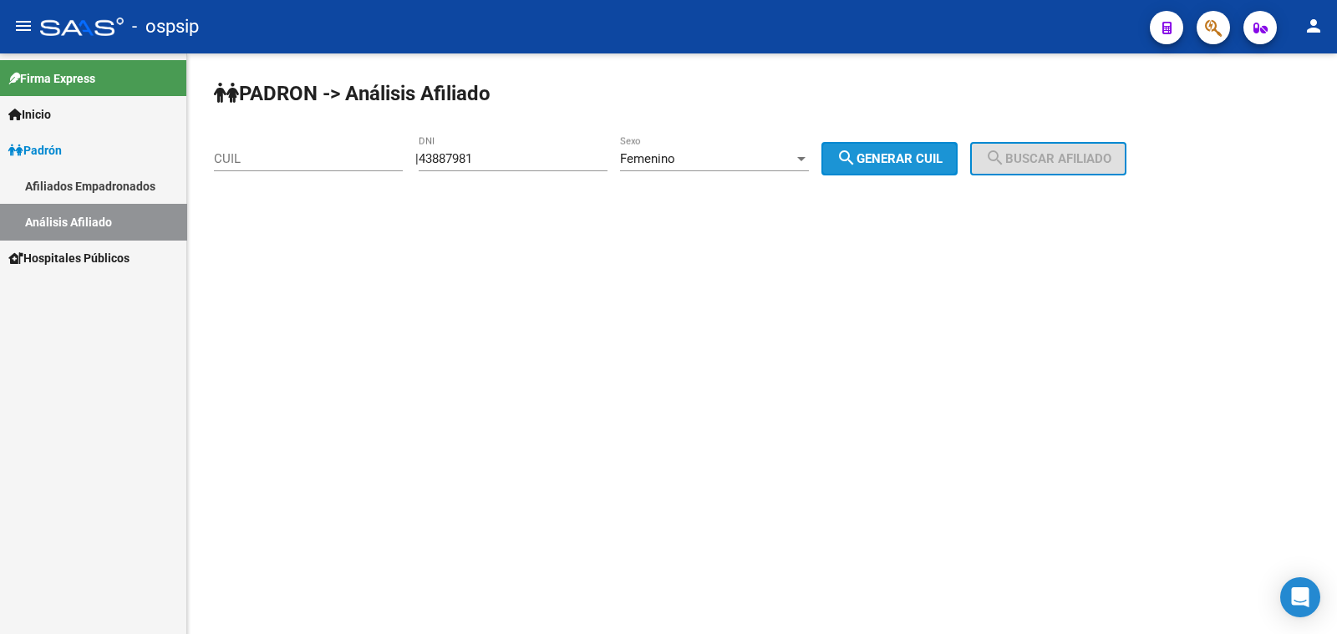
click at [923, 146] on button "search Generar CUIL" at bounding box center [889, 158] width 136 height 33
type input "27-43887981-7"
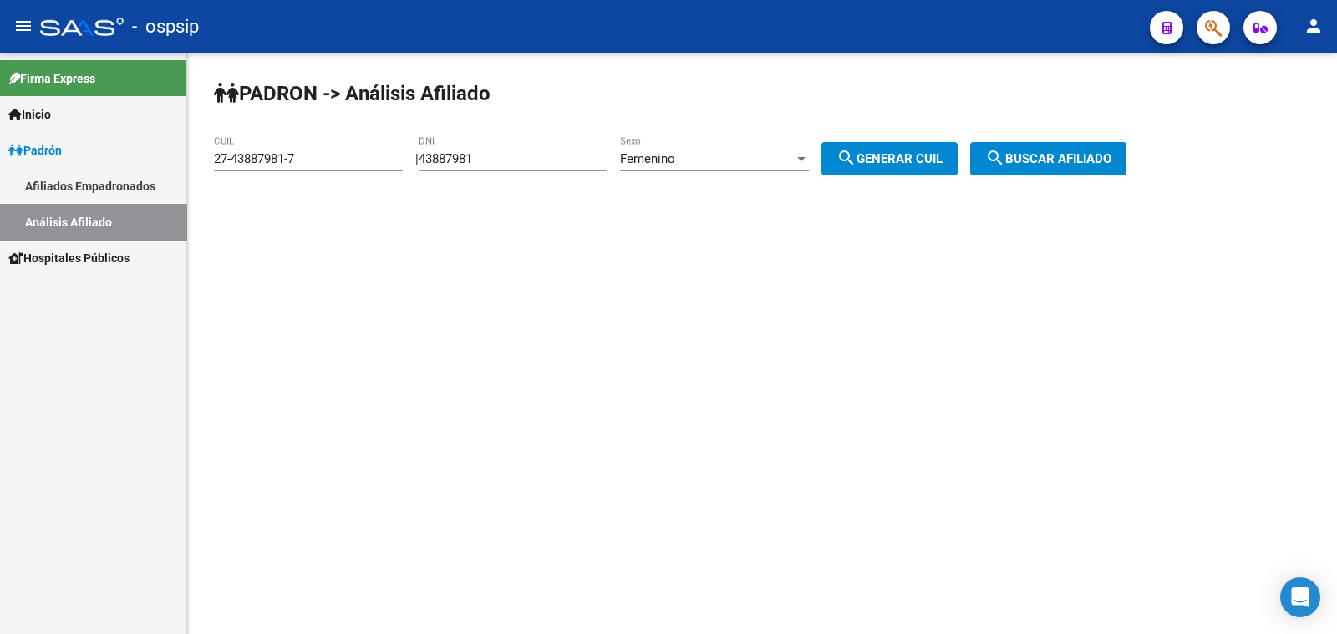
click at [1005, 149] on mat-icon "search" at bounding box center [995, 158] width 20 height 20
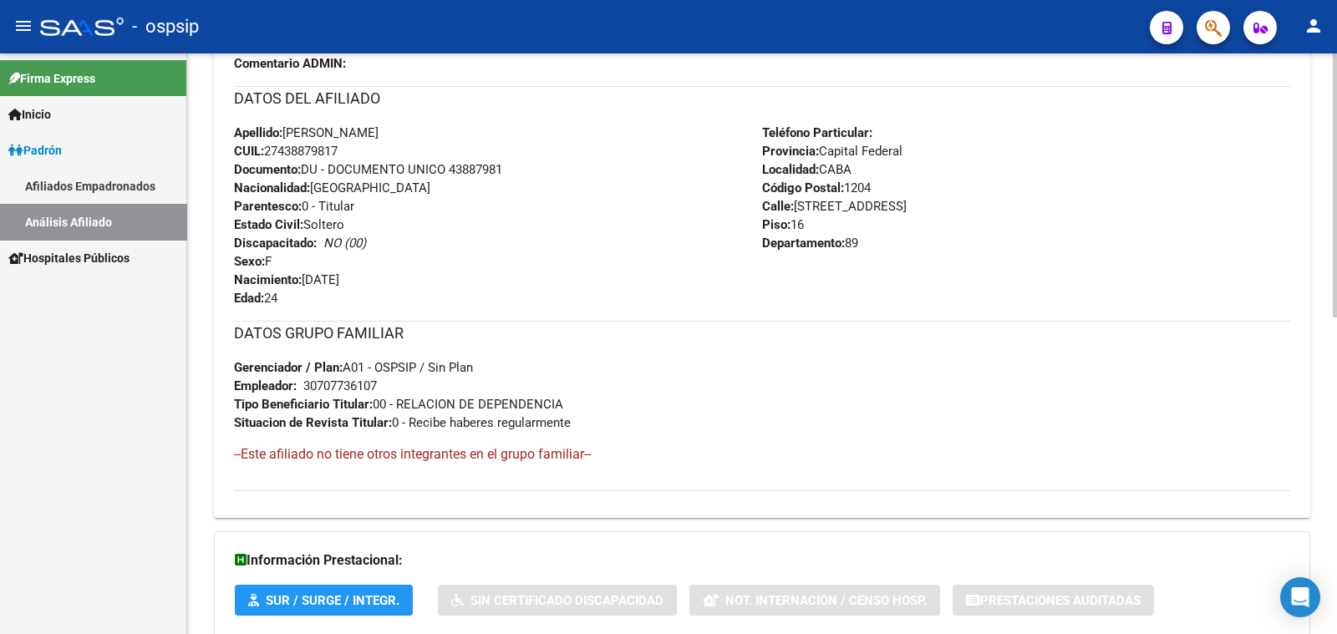
scroll to position [488, 0]
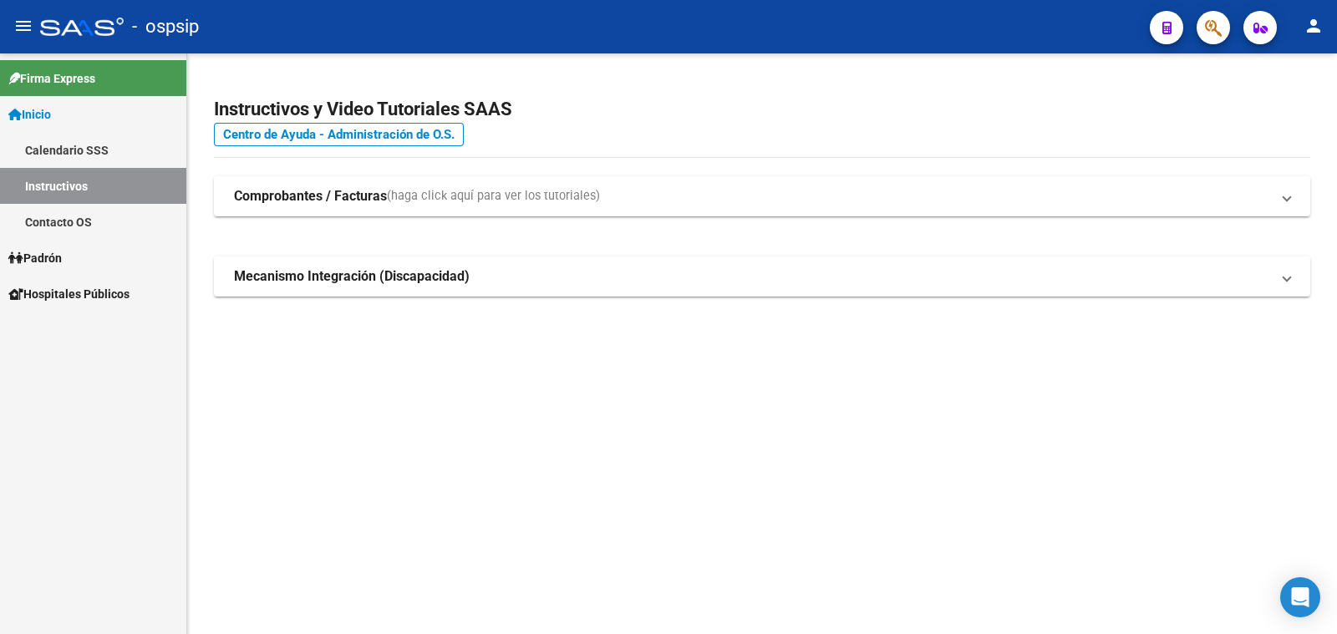
click at [58, 255] on span "Padrón" at bounding box center [34, 258] width 53 height 18
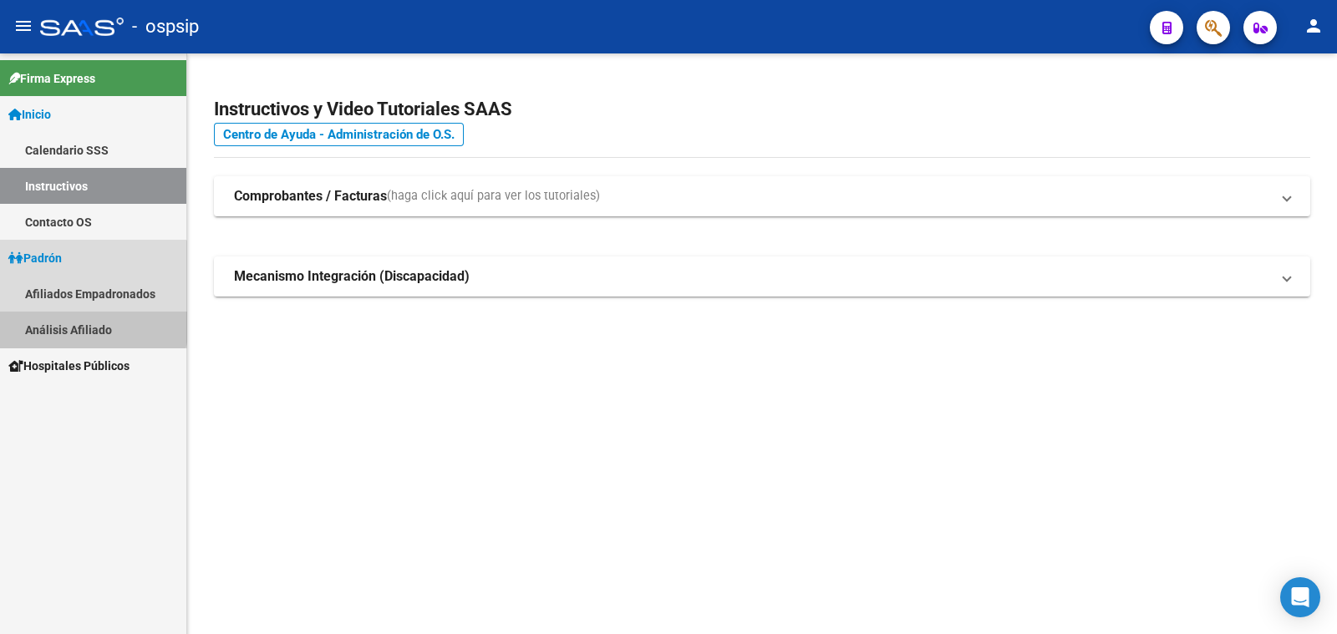
click at [81, 323] on link "Análisis Afiliado" at bounding box center [93, 330] width 186 height 36
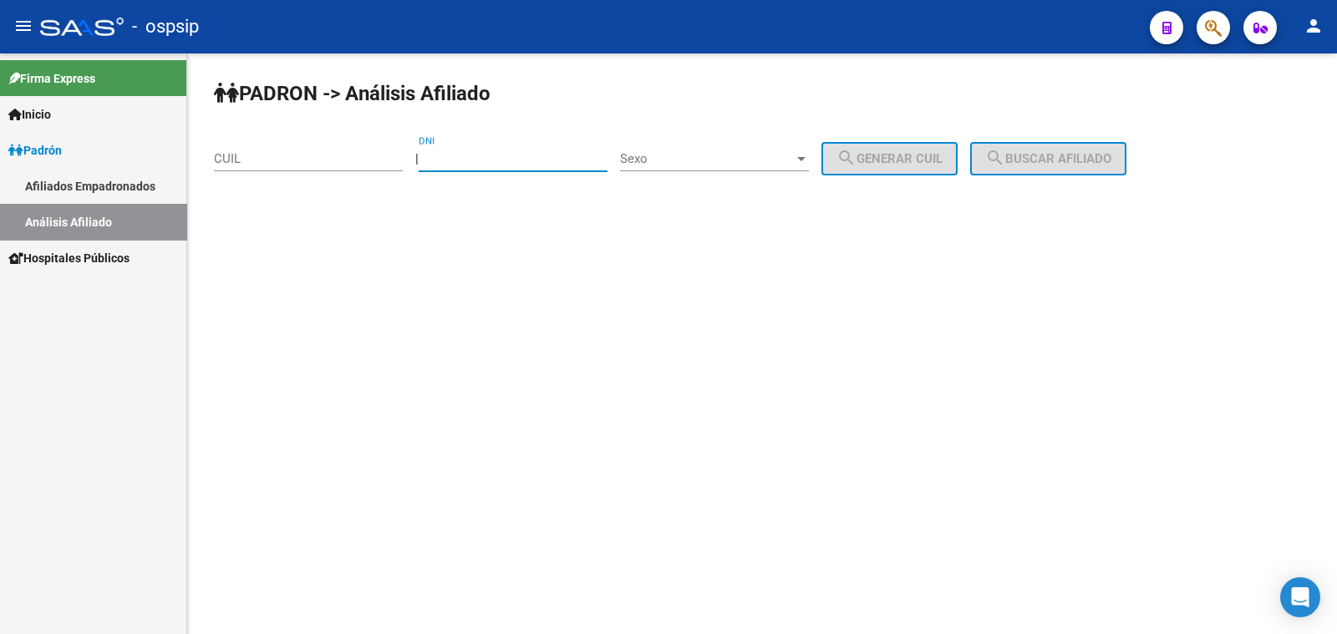
click at [483, 156] on input "DNI" at bounding box center [513, 158] width 189 height 15
paste input "96046228"
type input "96046228"
click at [732, 155] on span "Sexo" at bounding box center [707, 158] width 174 height 15
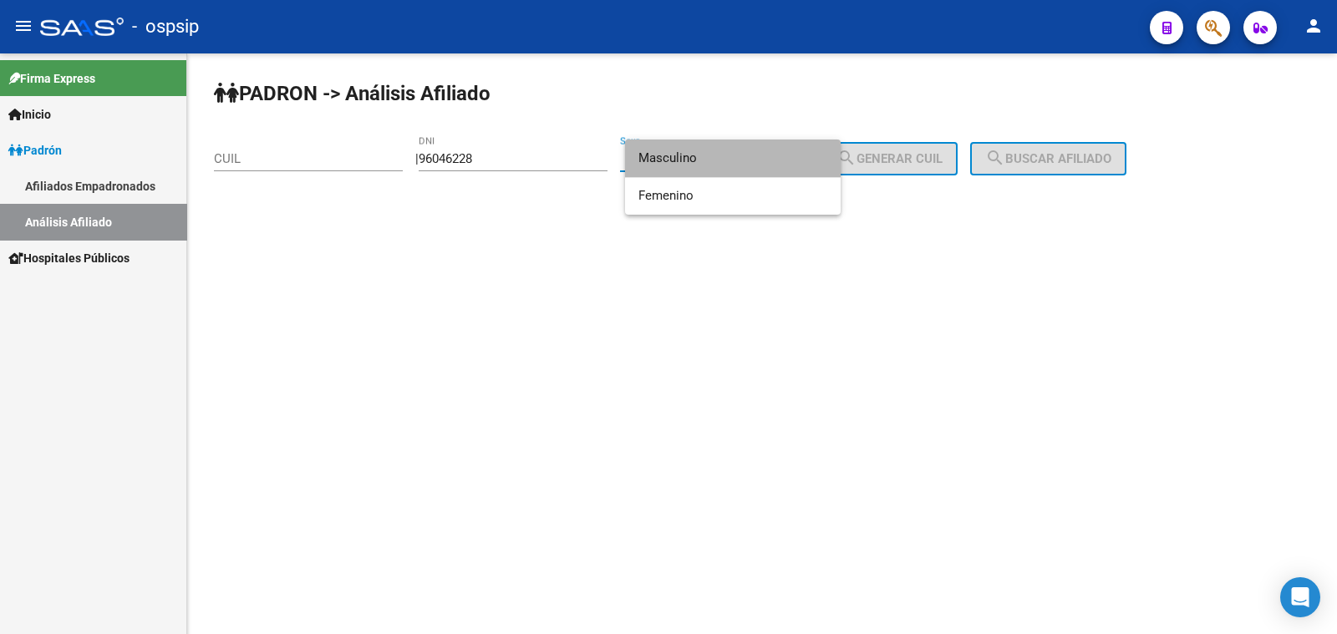
drag, startPoint x: 732, startPoint y: 155, endPoint x: 794, endPoint y: 153, distance: 61.9
click at [736, 154] on span "Masculino" at bounding box center [732, 159] width 189 height 38
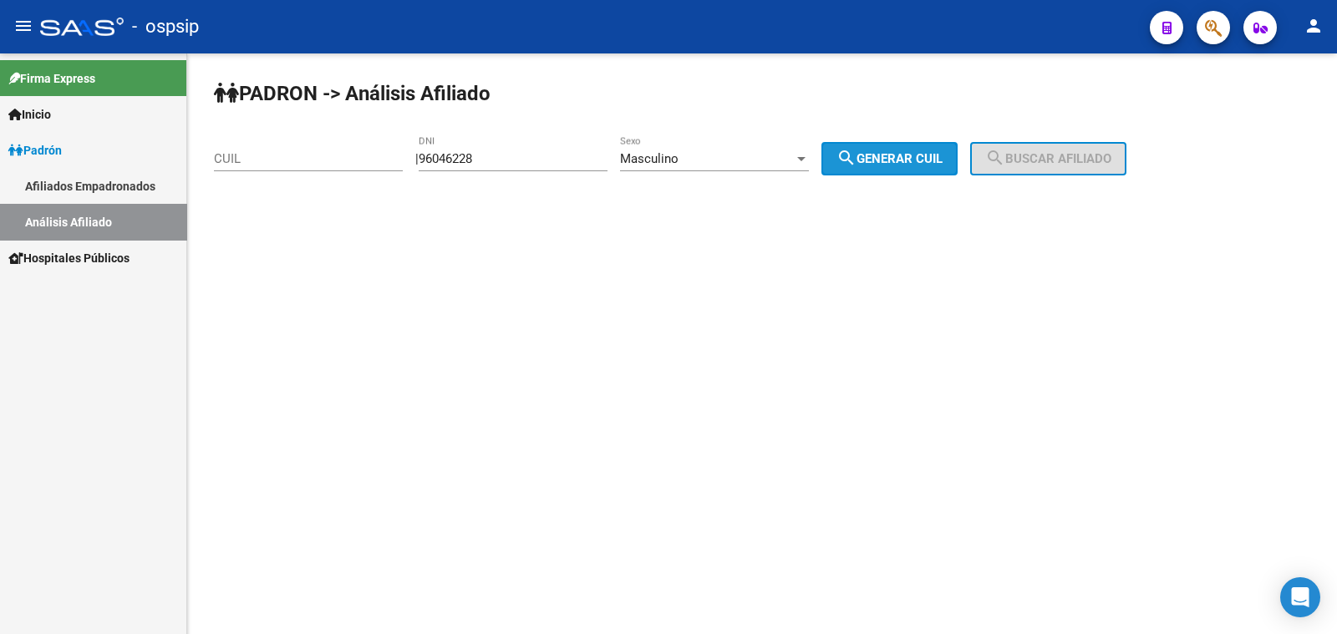
drag, startPoint x: 883, startPoint y: 160, endPoint x: 929, endPoint y: 156, distance: 46.1
click at [894, 160] on span "search Generar CUIL" at bounding box center [889, 158] width 106 height 15
type input "23-96046228-9"
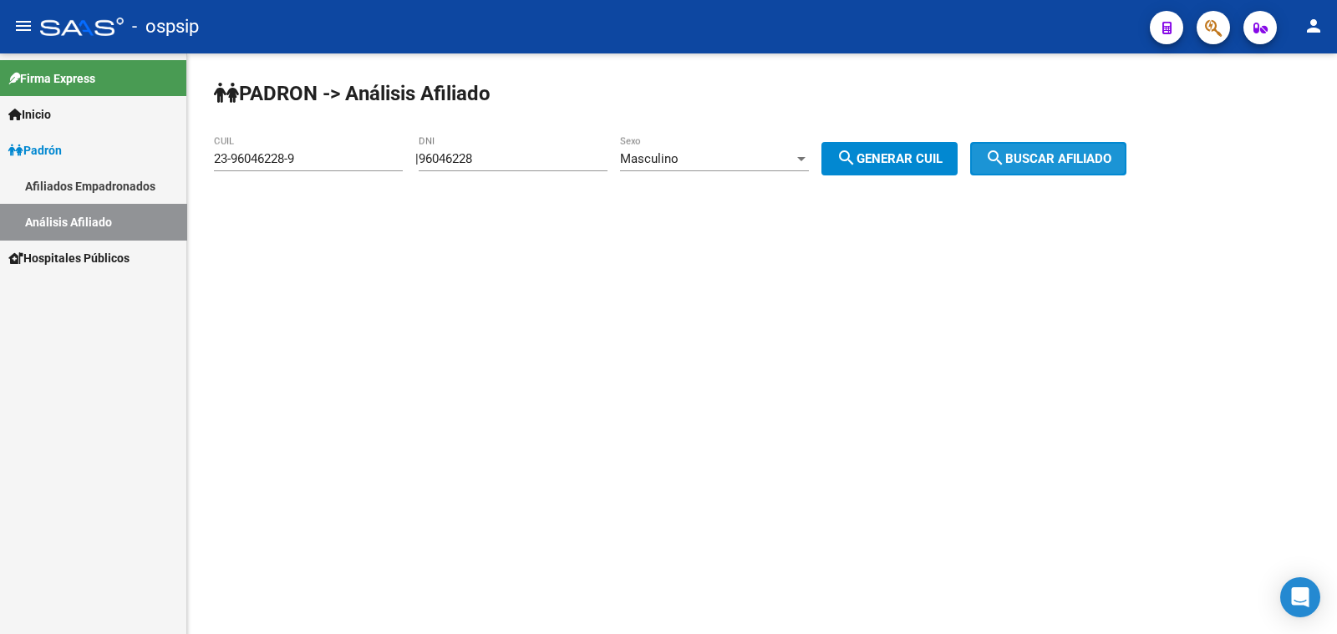
click at [1036, 160] on span "search Buscar afiliado" at bounding box center [1048, 158] width 126 height 15
